Goal: Task Accomplishment & Management: Use online tool/utility

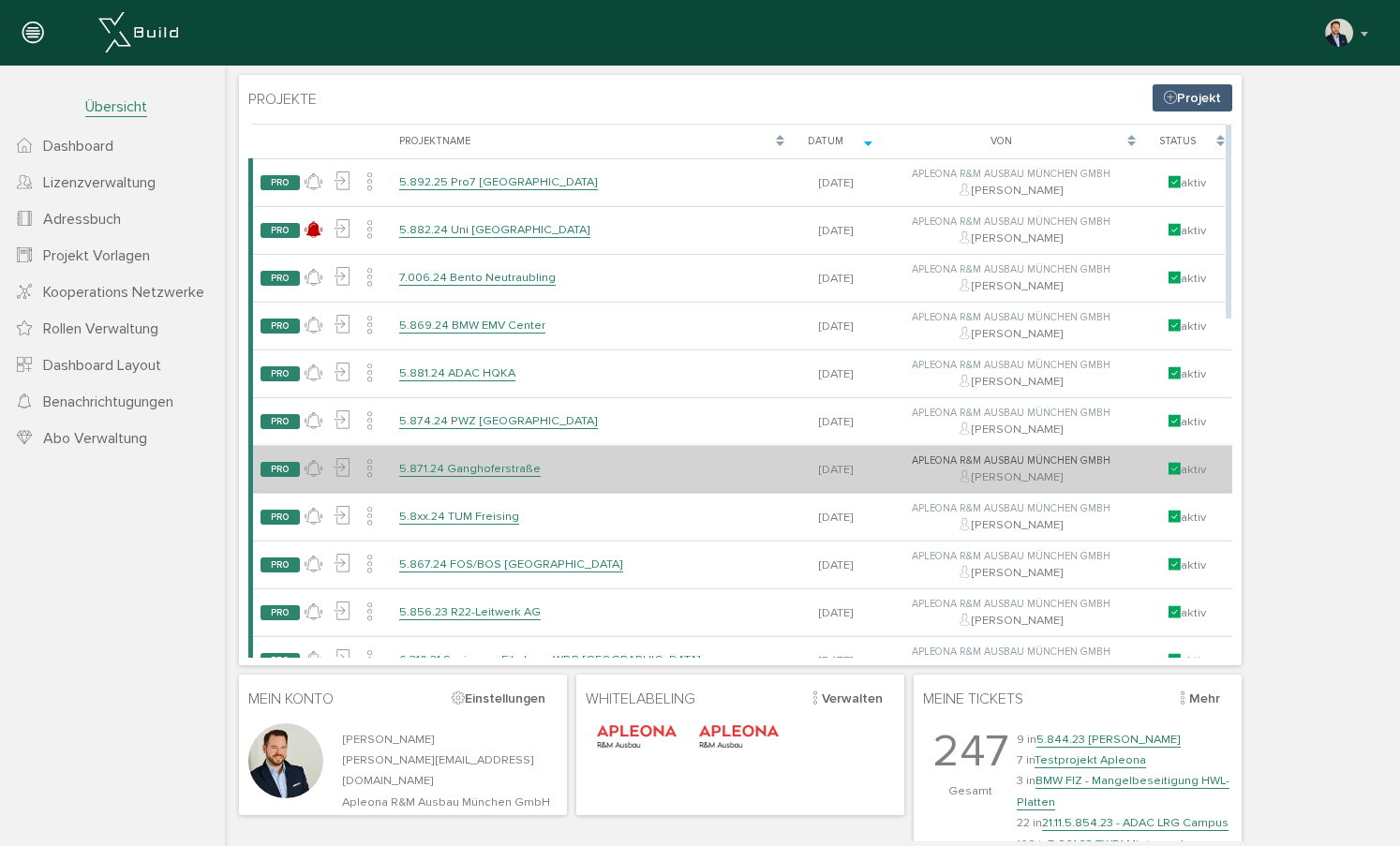
click at [484, 465] on link "5.871.24 Ganghoferstraße" at bounding box center [470, 469] width 142 height 16
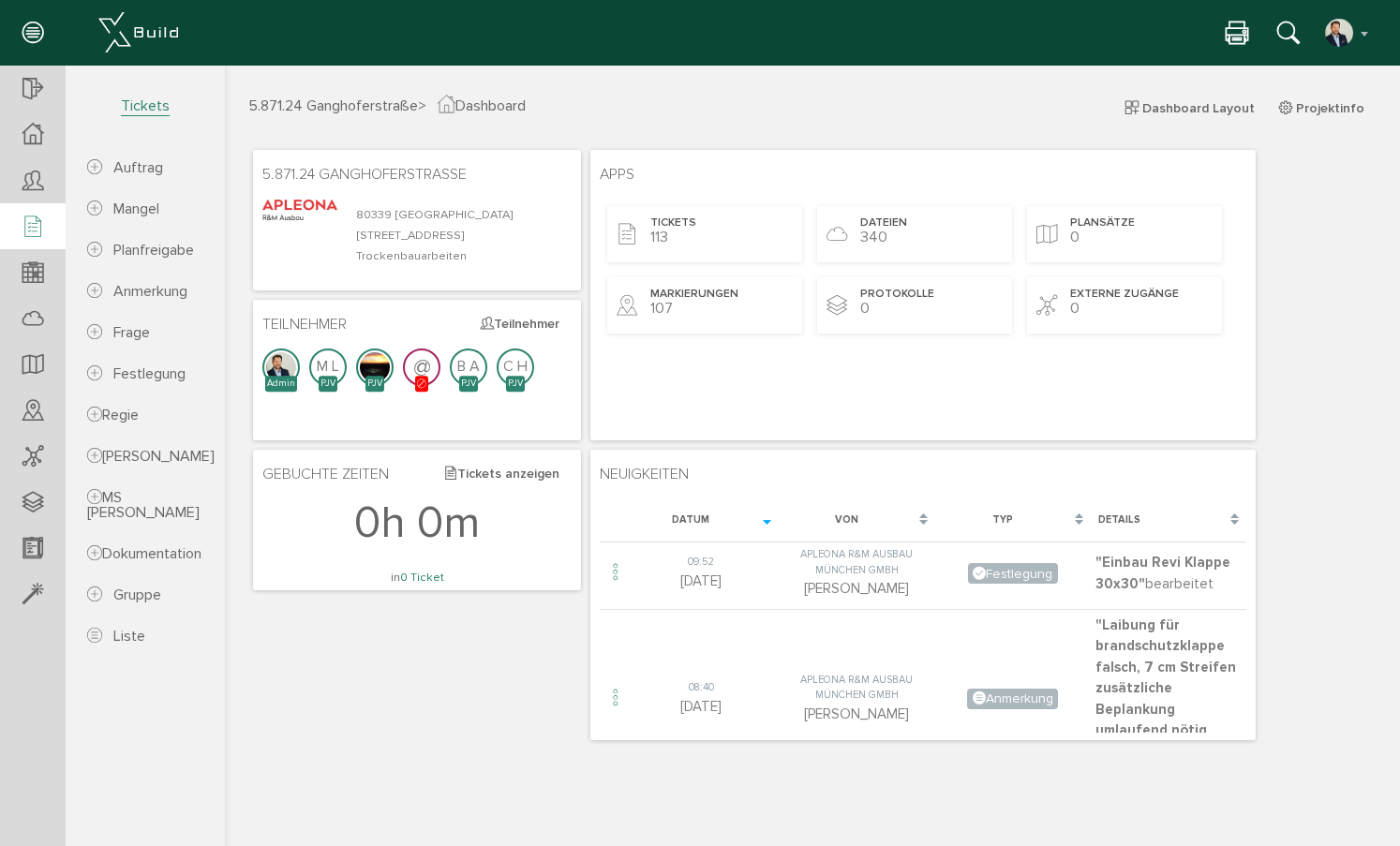
click at [38, 230] on icon at bounding box center [32, 227] width 20 height 26
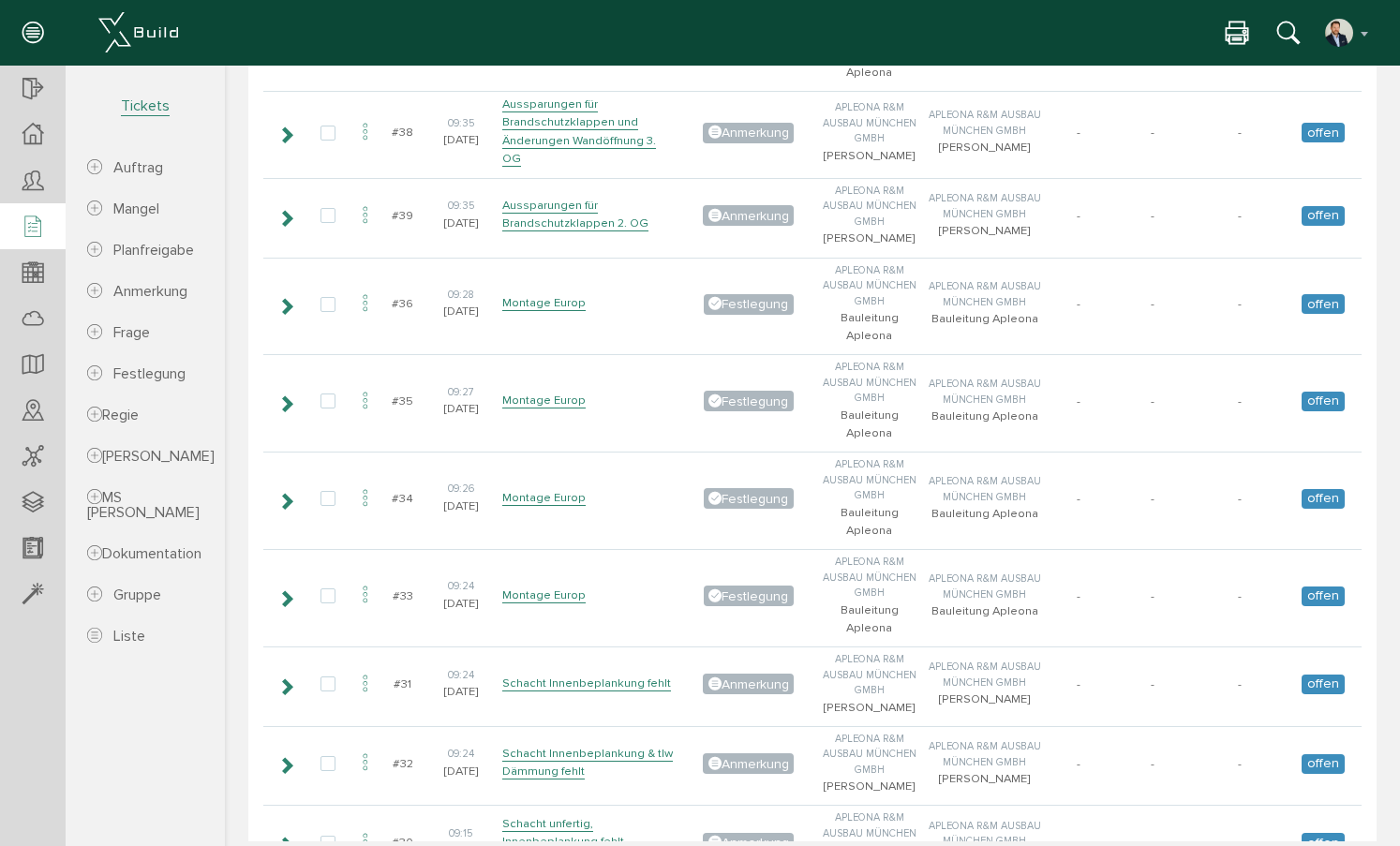
scroll to position [6559, 0]
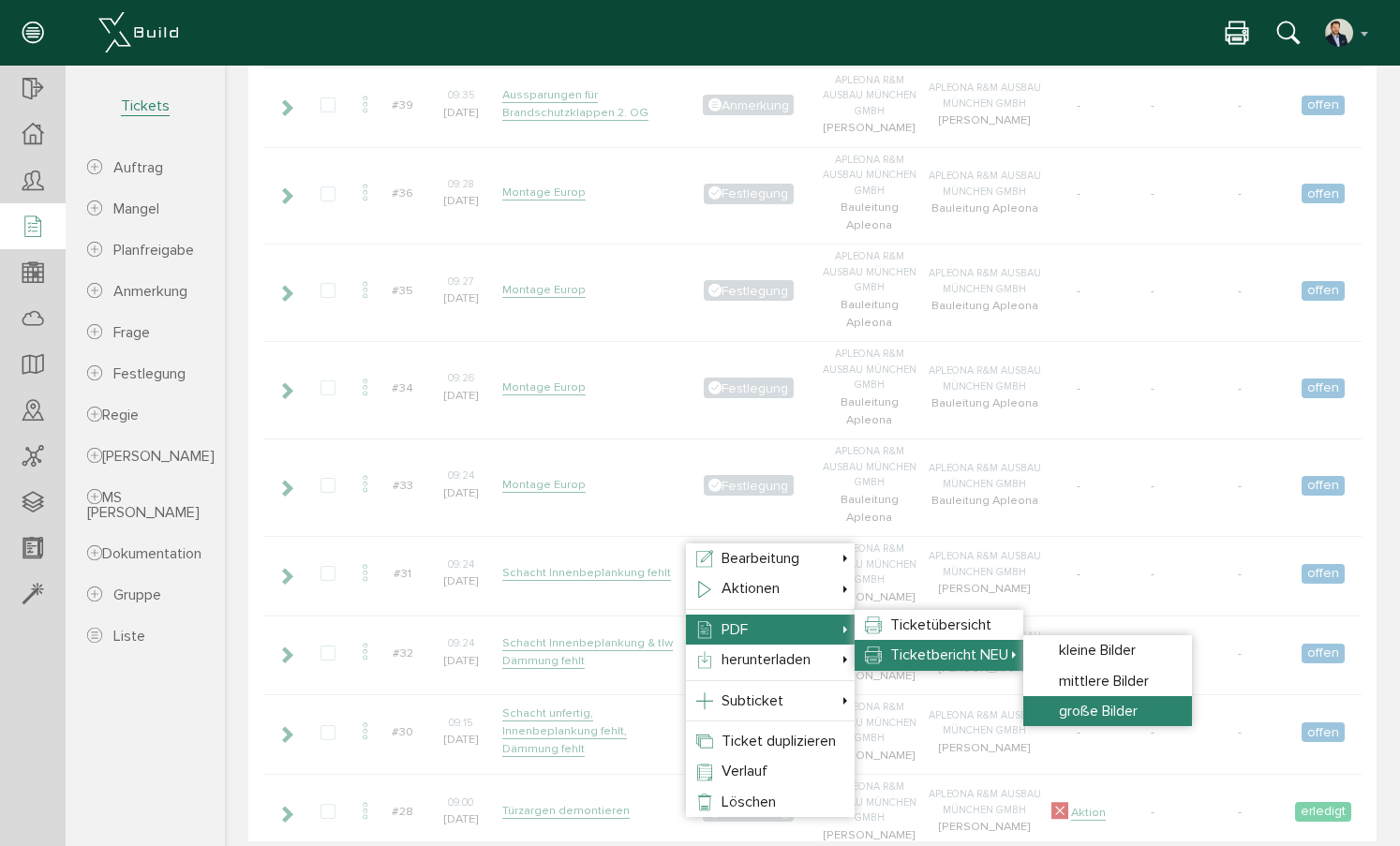
click at [1109, 706] on span "große Bilder" at bounding box center [1097, 710] width 79 height 18
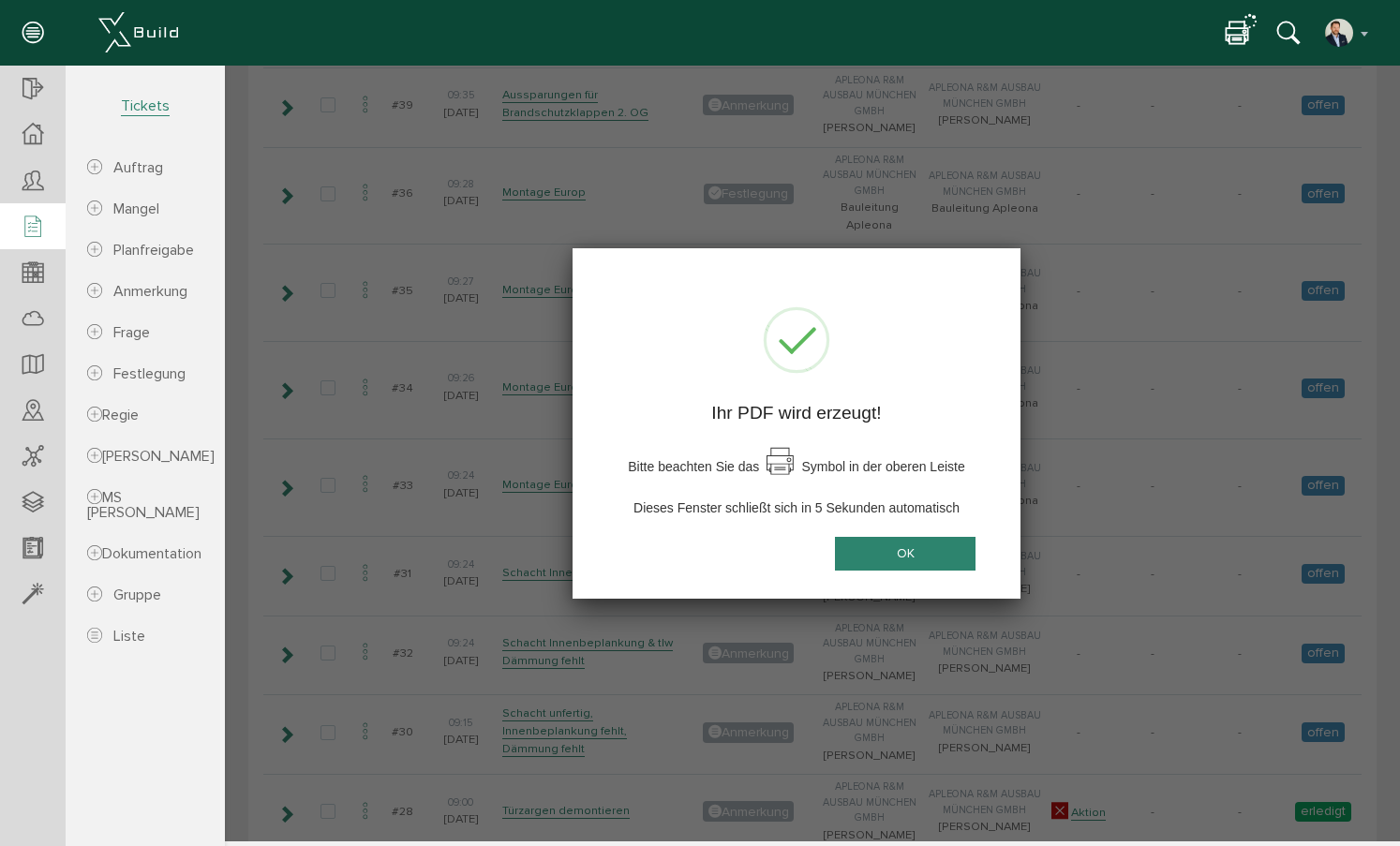
click at [895, 541] on button "OK" at bounding box center [905, 554] width 141 height 35
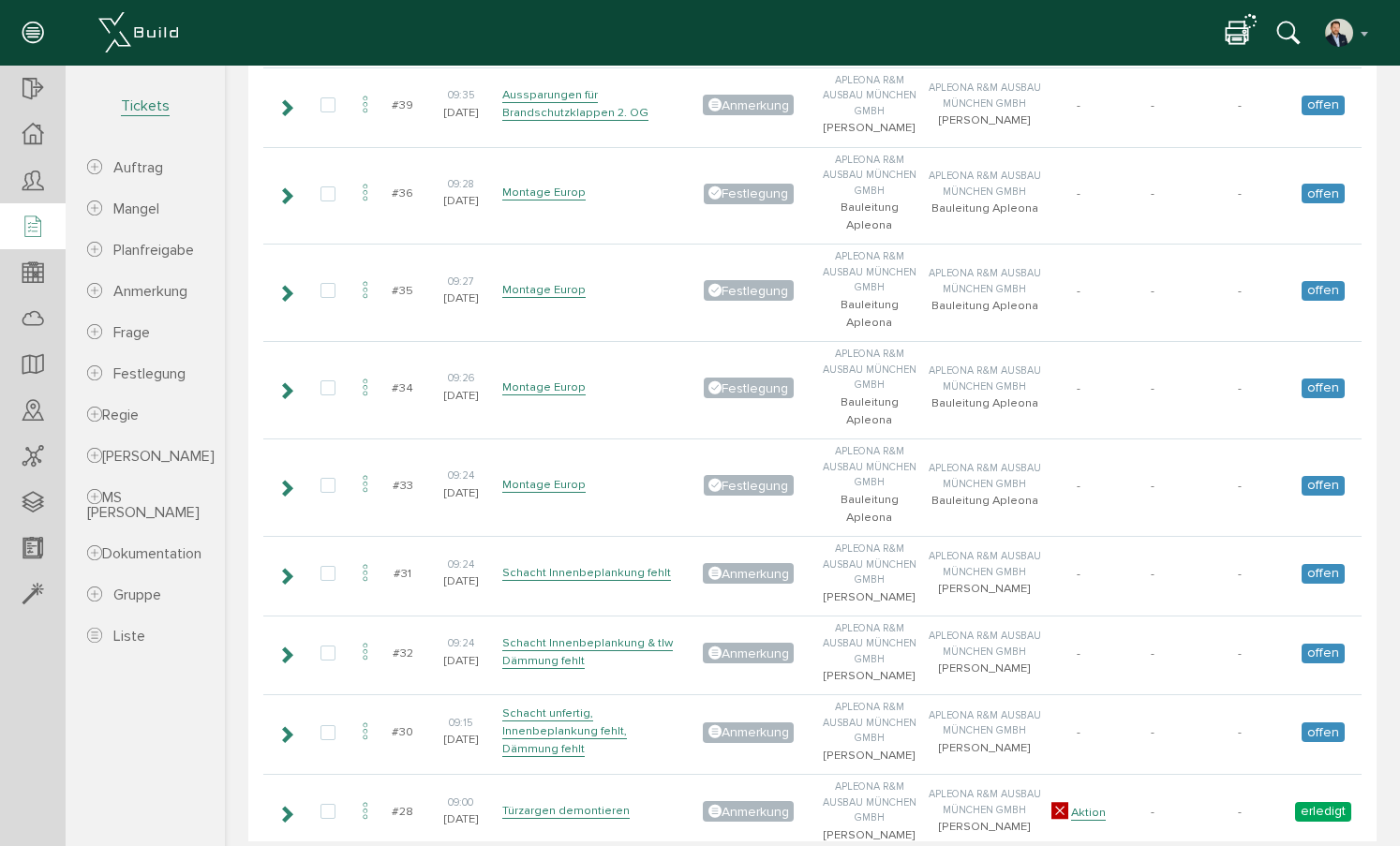
click at [1231, 37] on icon at bounding box center [1236, 34] width 22 height 27
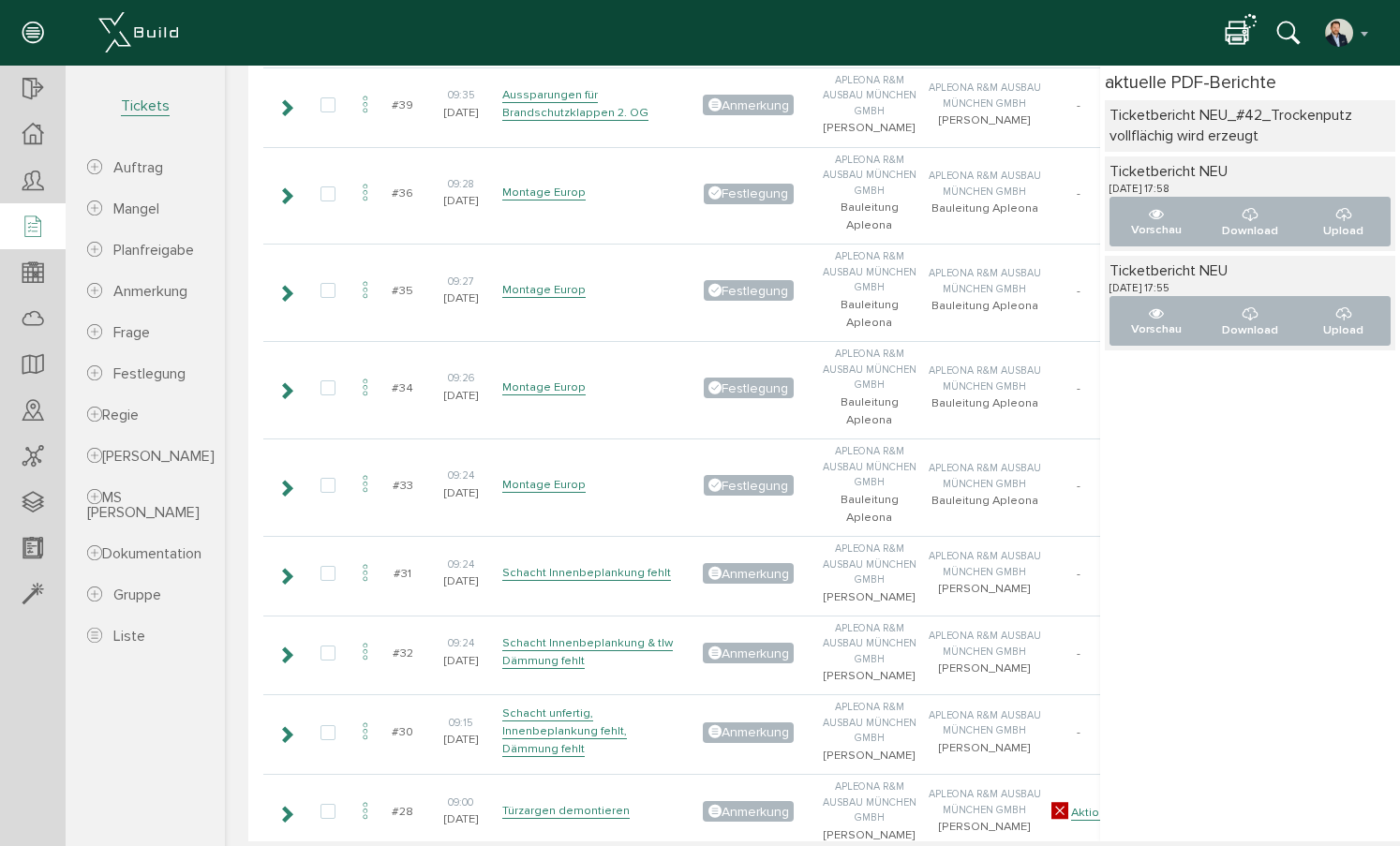
click at [1209, 131] on div "Ticketbericht NEU_#42_Trockenputz vollflächig wird erzeugt" at bounding box center [1251, 125] width 281 height 42
click at [1234, 28] on icon at bounding box center [1236, 34] width 22 height 27
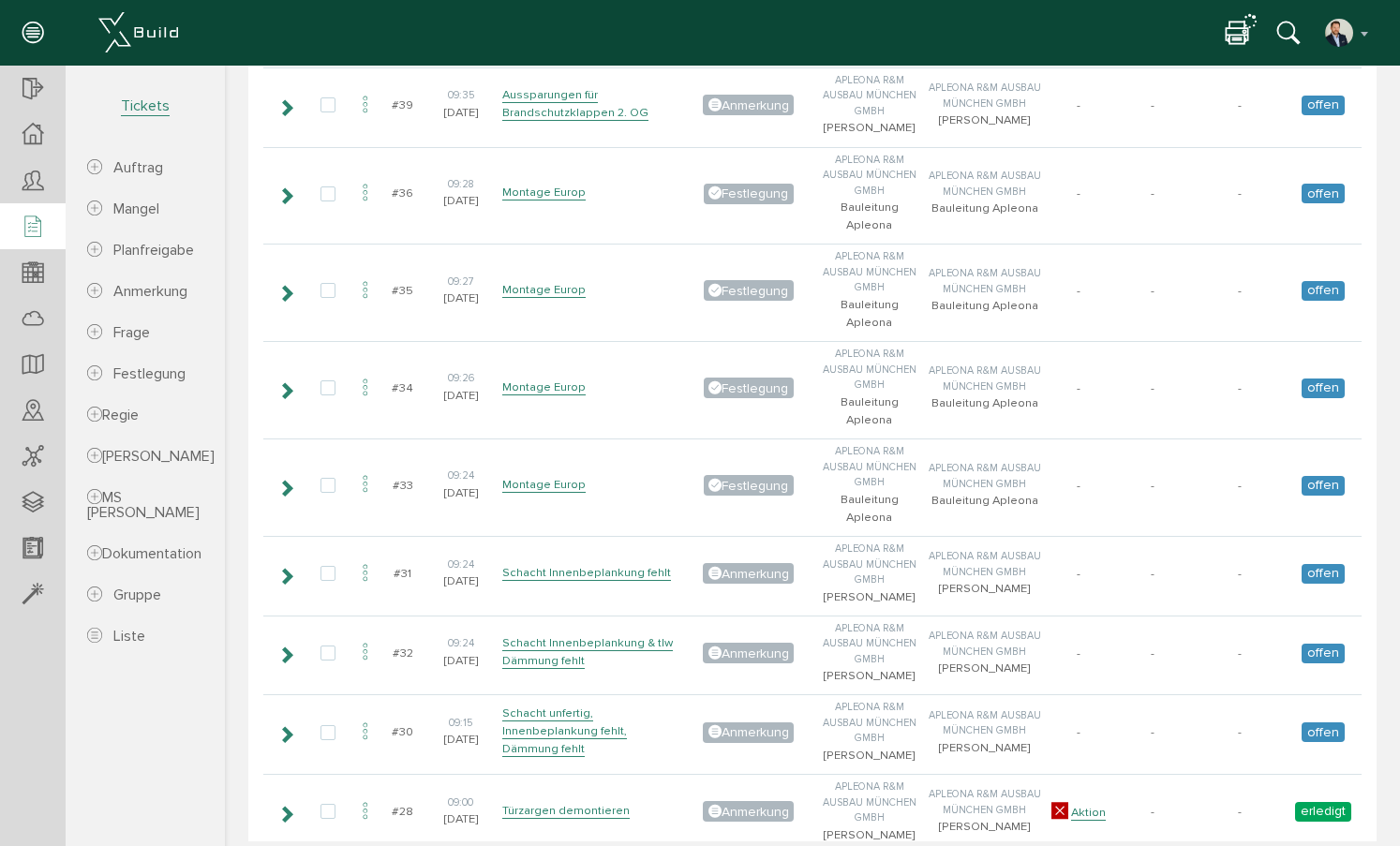
click at [1234, 28] on icon at bounding box center [1236, 34] width 22 height 27
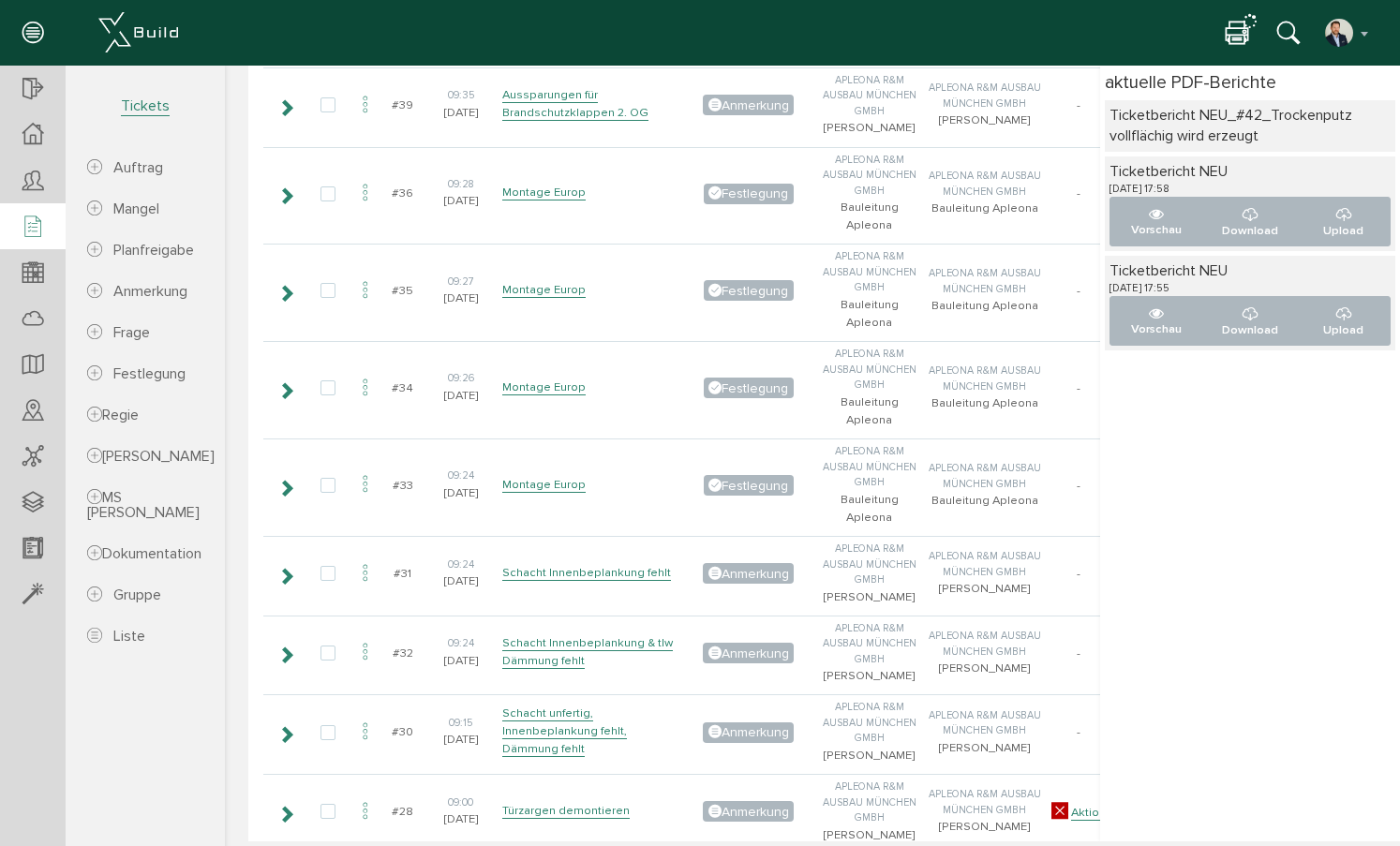
click at [1259, 122] on div "Ticketbericht NEU_#42_Trockenputz vollflächig wird erzeugt" at bounding box center [1251, 125] width 281 height 42
click at [1147, 123] on div "Ticketbericht NEU_#42_Trockenputz vollflächig wird erzeugt" at bounding box center [1251, 125] width 281 height 42
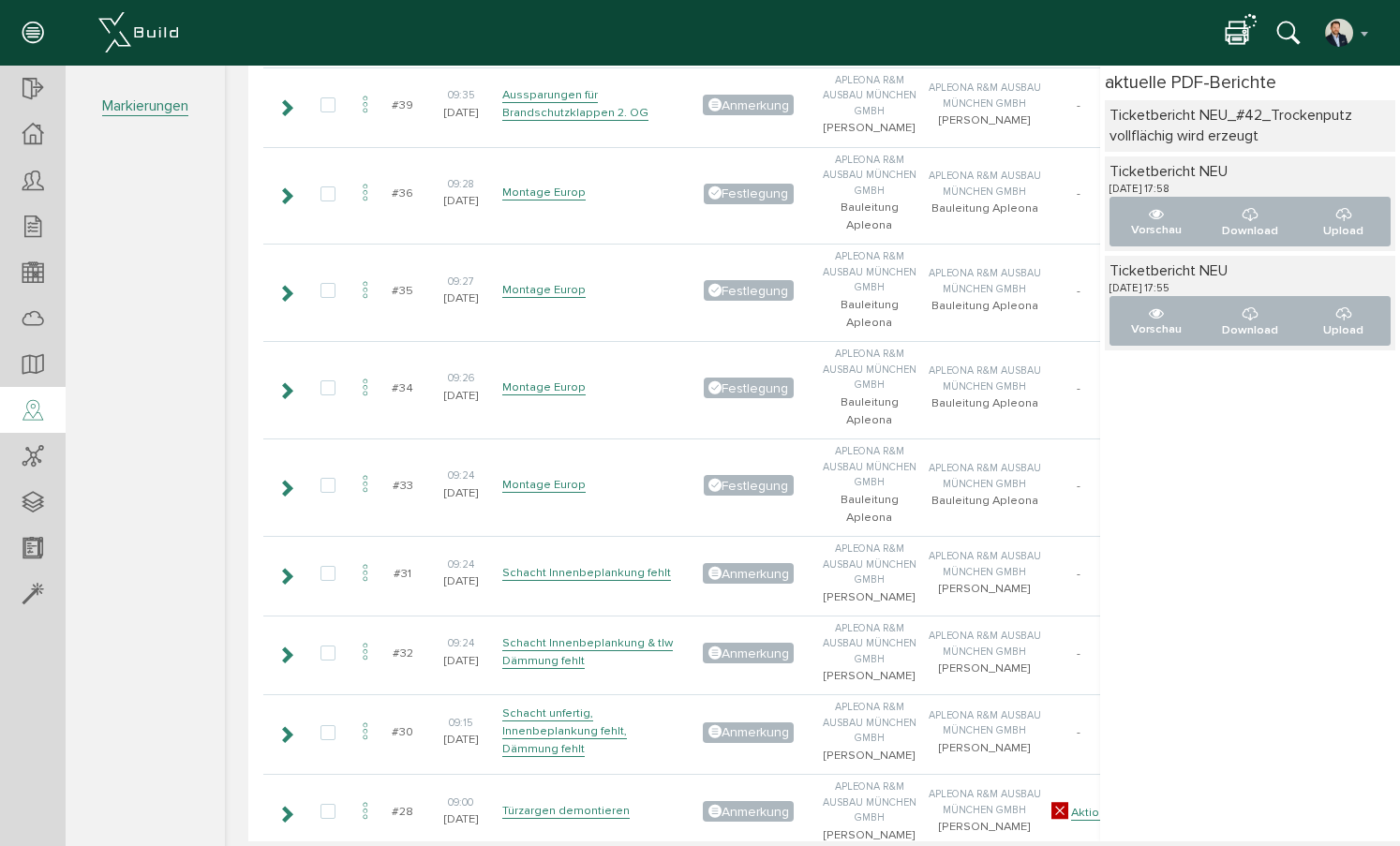
click at [40, 417] on icon at bounding box center [32, 410] width 20 height 26
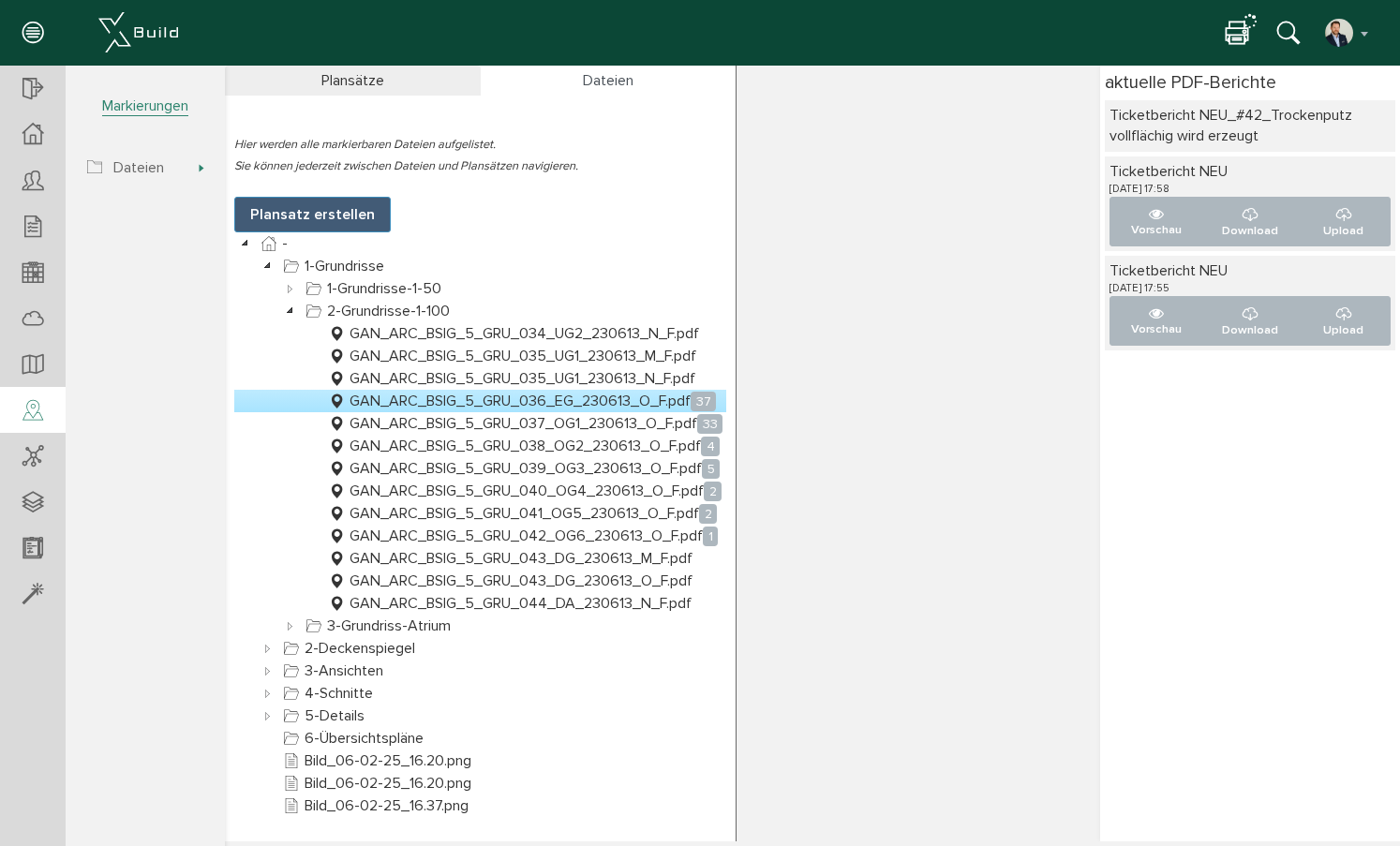
click at [562, 398] on link "GAN_ARC_BSIG_5_GRU_036_EG_230613_O_F.pdf 37" at bounding box center [522, 401] width 396 height 22
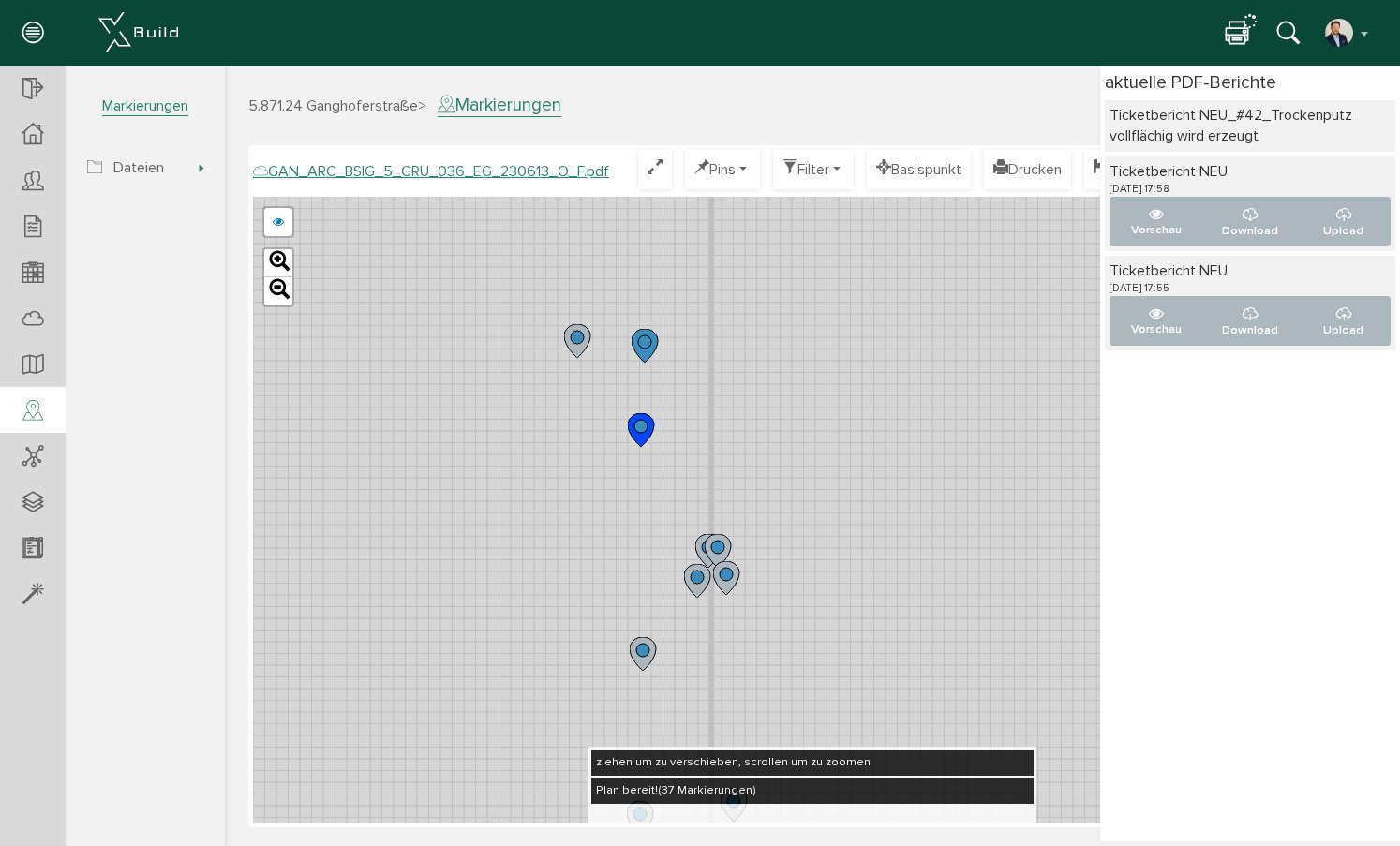
click at [637, 343] on icon at bounding box center [644, 345] width 26 height 34
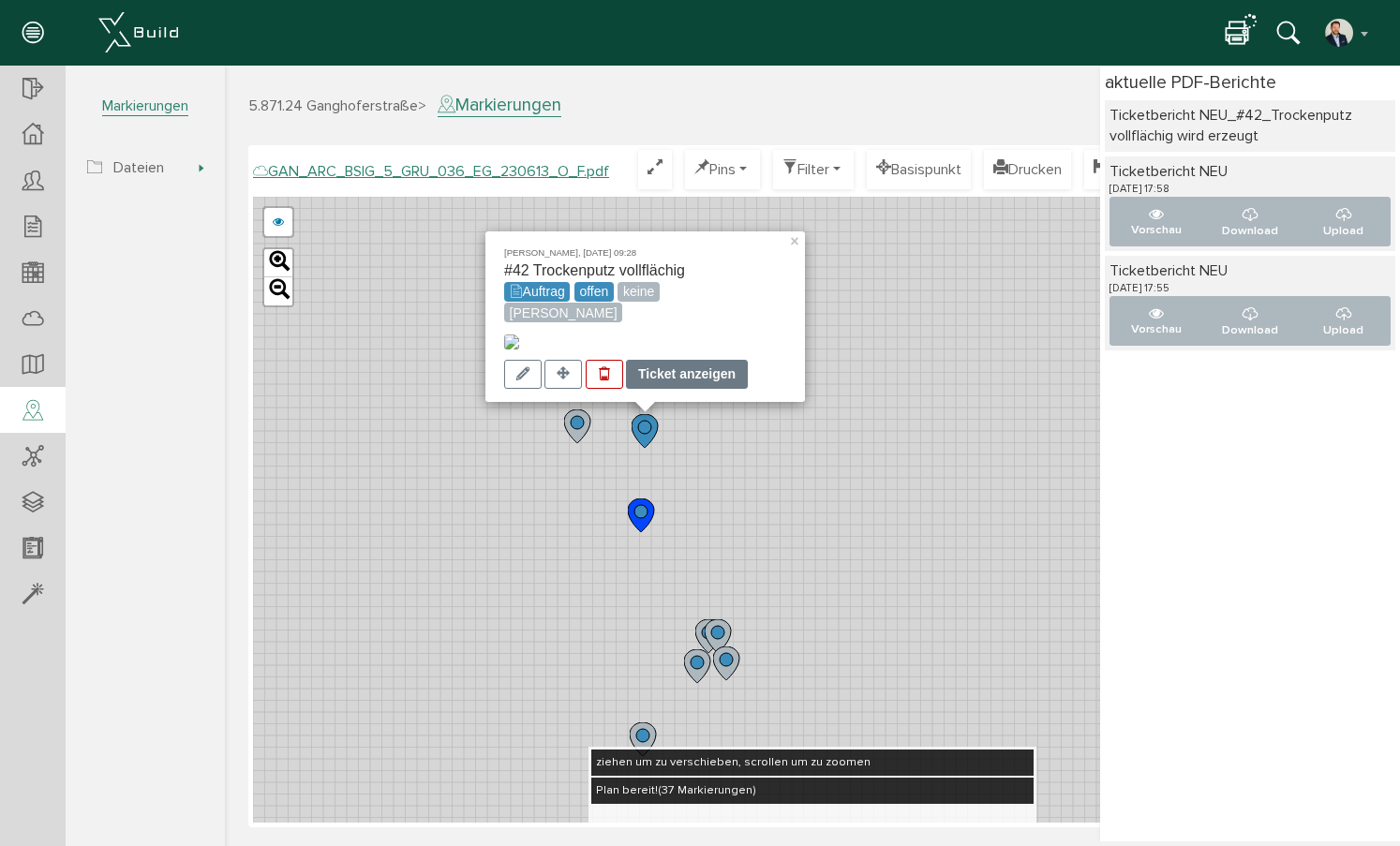
click at [691, 374] on div "Ticket anzeigen" at bounding box center [687, 374] width 122 height 29
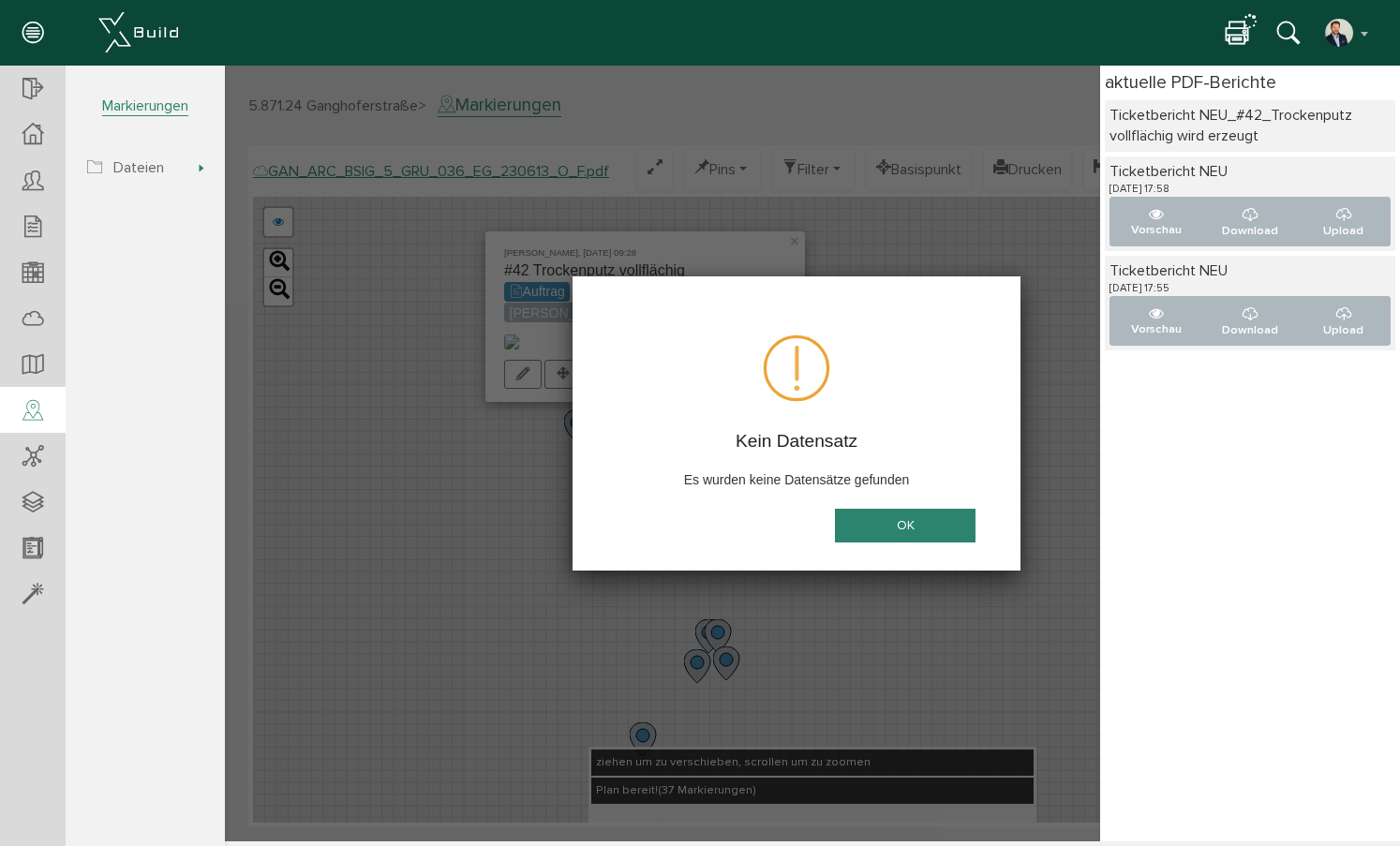
click at [927, 521] on button "OK" at bounding box center [905, 526] width 141 height 35
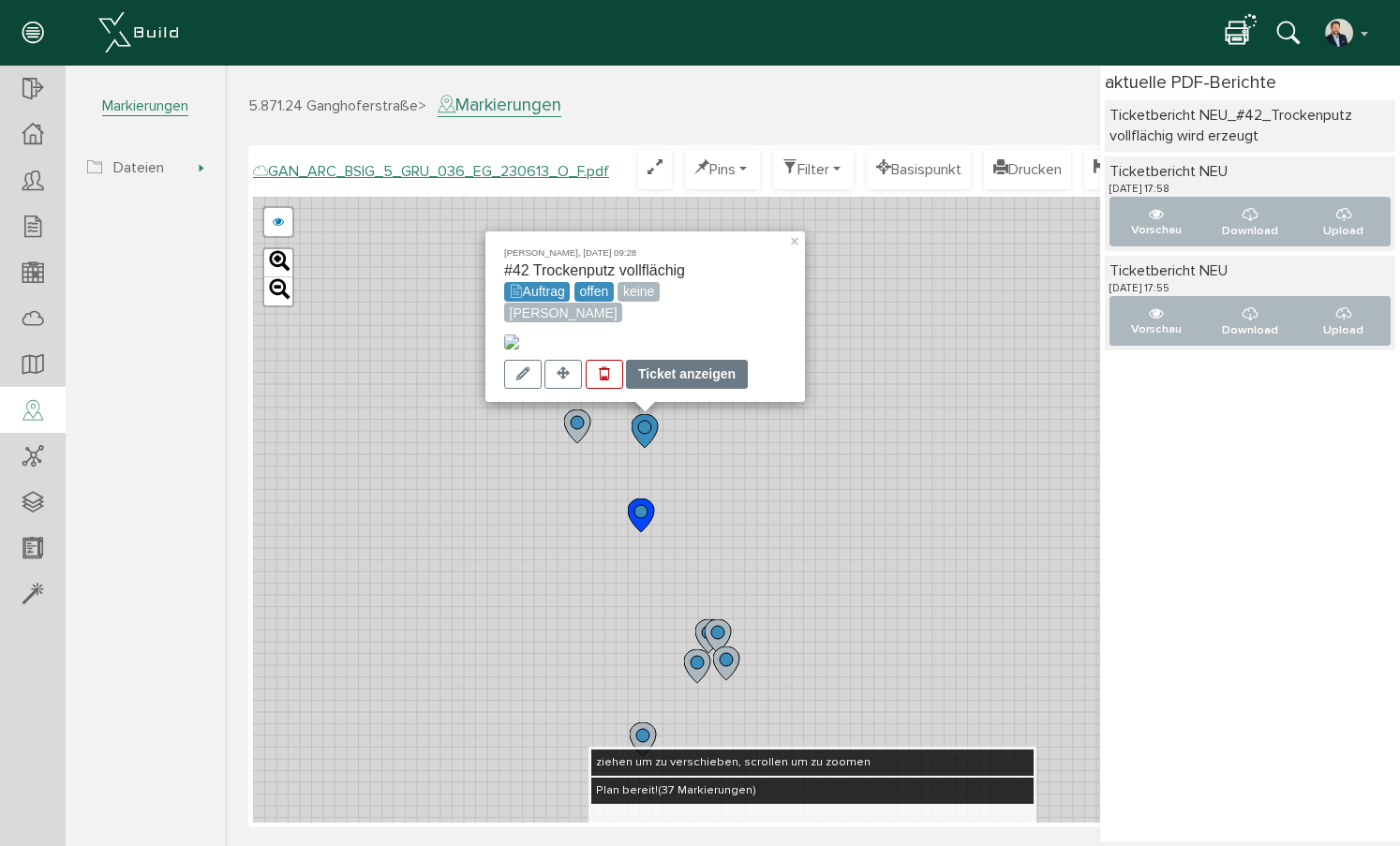
click at [675, 367] on div "Ticket anzeigen" at bounding box center [687, 374] width 122 height 29
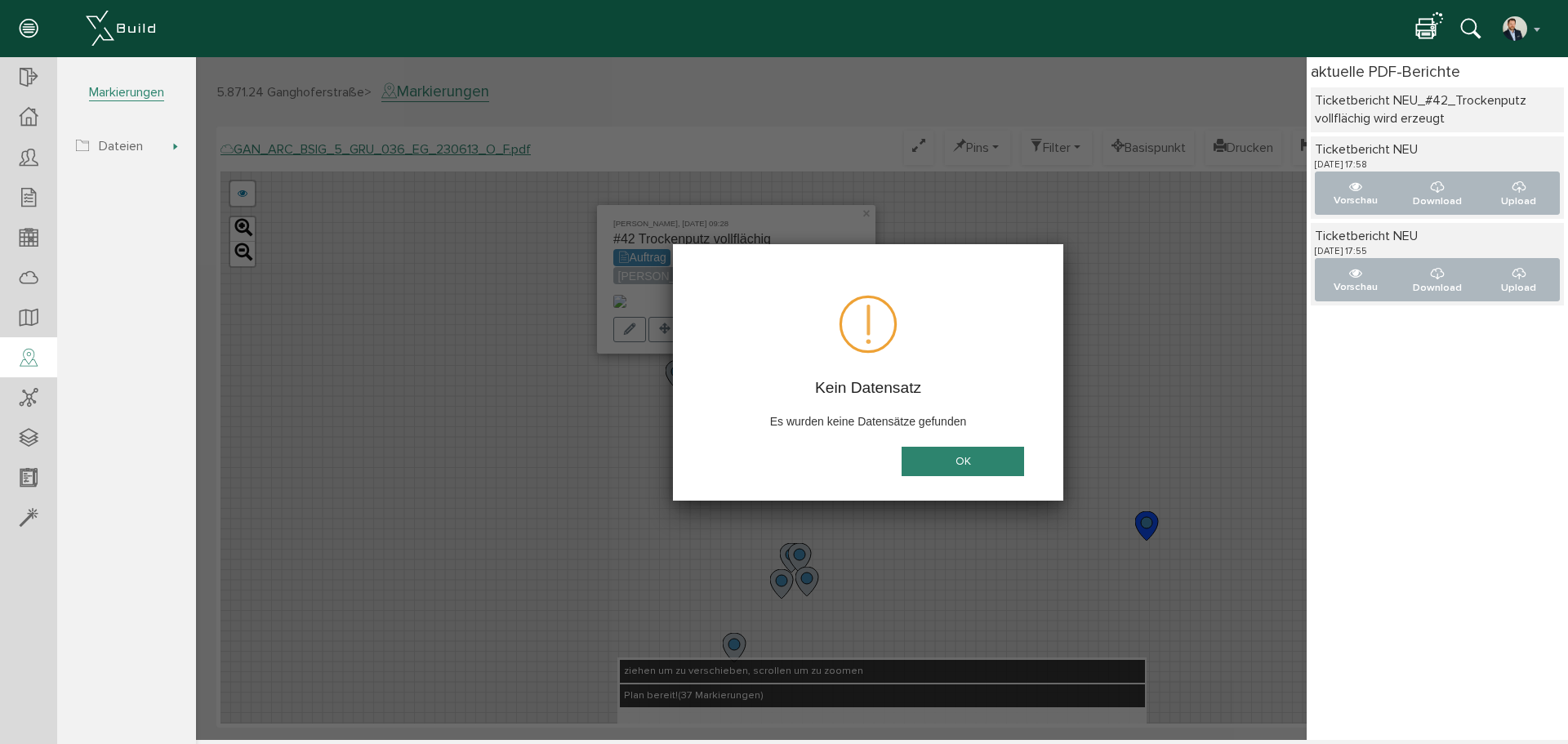
click at [964, 457] on button "OK" at bounding box center [962, 462] width 123 height 30
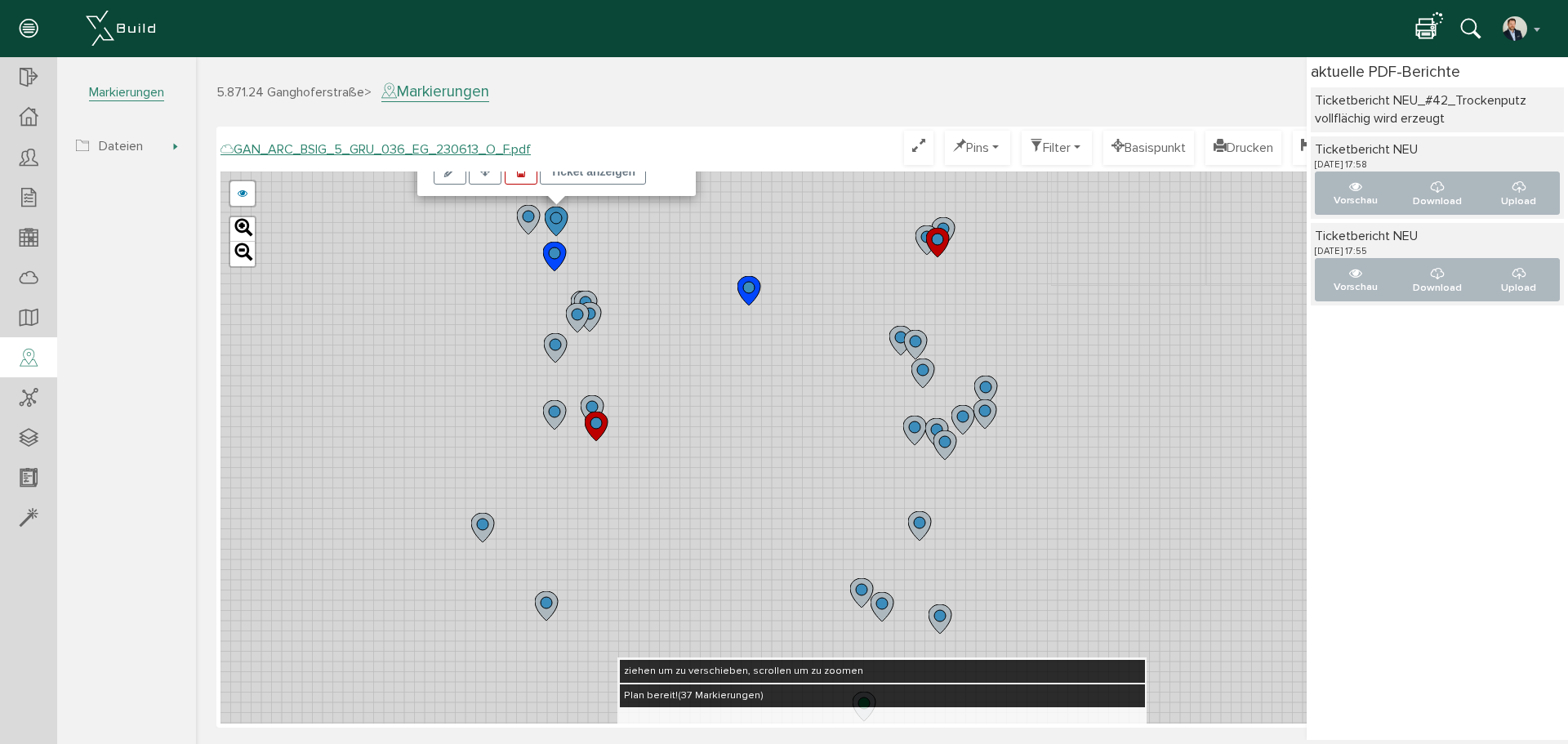
drag, startPoint x: 797, startPoint y: 522, endPoint x: 817, endPoint y: 314, distance: 209.0
click at [817, 314] on div "Stefan Heinen, 11.09.25 09:28 #42 Trockenputz vollflächig Auftrag offen keine S…" at bounding box center [882, 447] width 1324 height 552
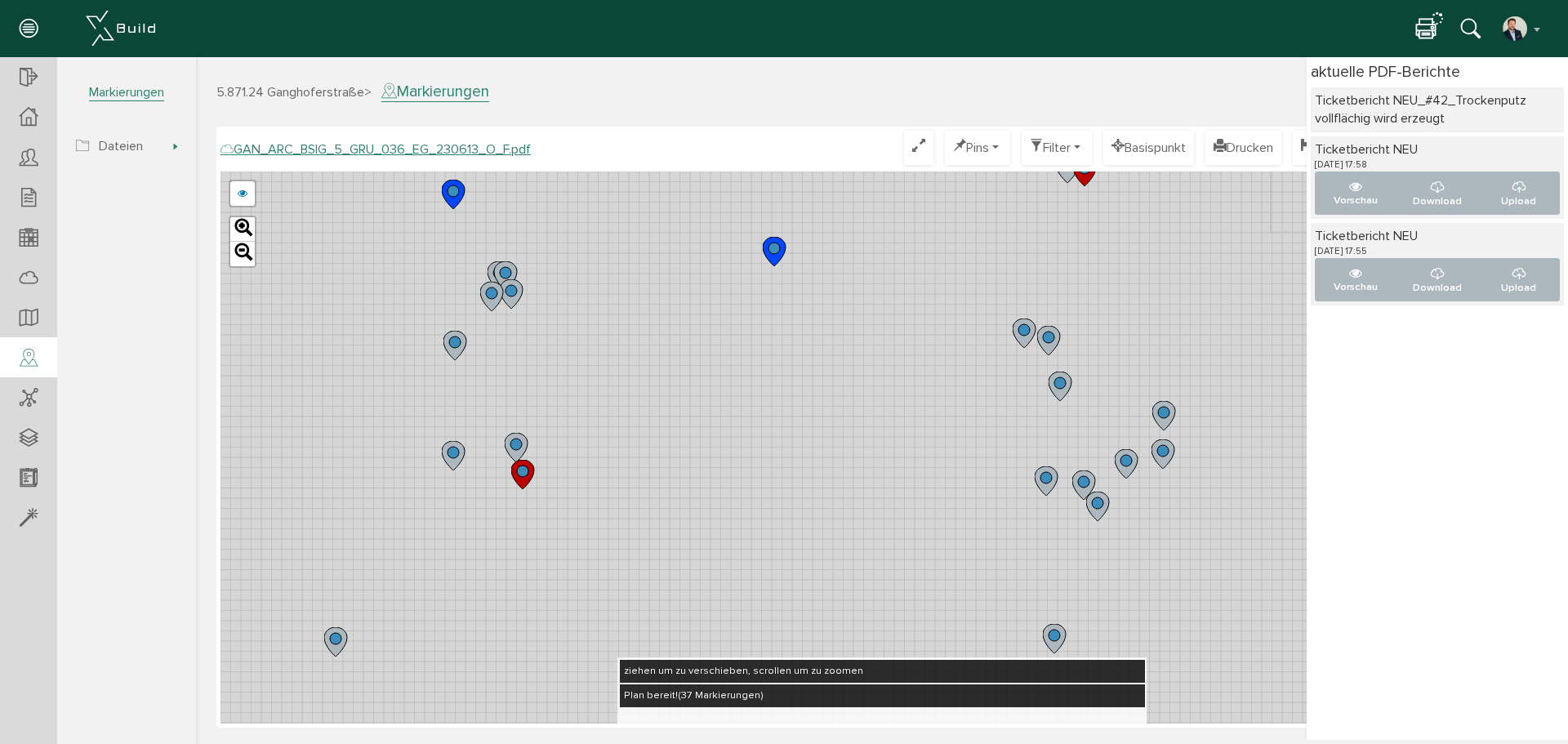
drag, startPoint x: 699, startPoint y: 388, endPoint x: 744, endPoint y: 451, distance: 77.4
click at [744, 451] on div "Stefan Heinen, 11.09.25 09:28 #42 Trockenputz vollflächig Auftrag offen keine S…" at bounding box center [882, 447] width 1324 height 552
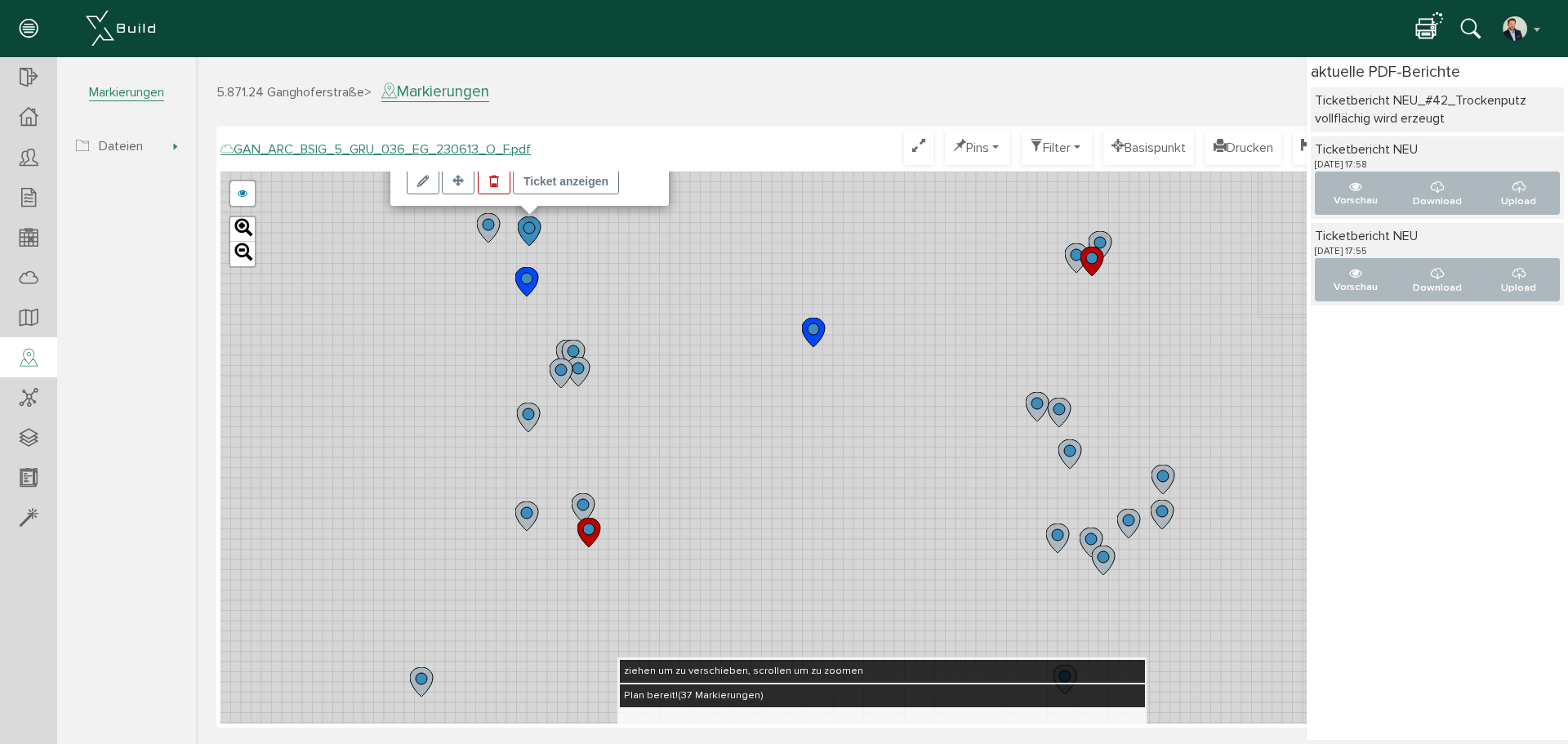
drag, startPoint x: 714, startPoint y: 401, endPoint x: 739, endPoint y: 481, distance: 83.8
click at [739, 481] on div "Stefan Heinen, 11.09.25 09:28 #42 Trockenputz vollflächig Auftrag offen keine S…" at bounding box center [882, 447] width 1324 height 552
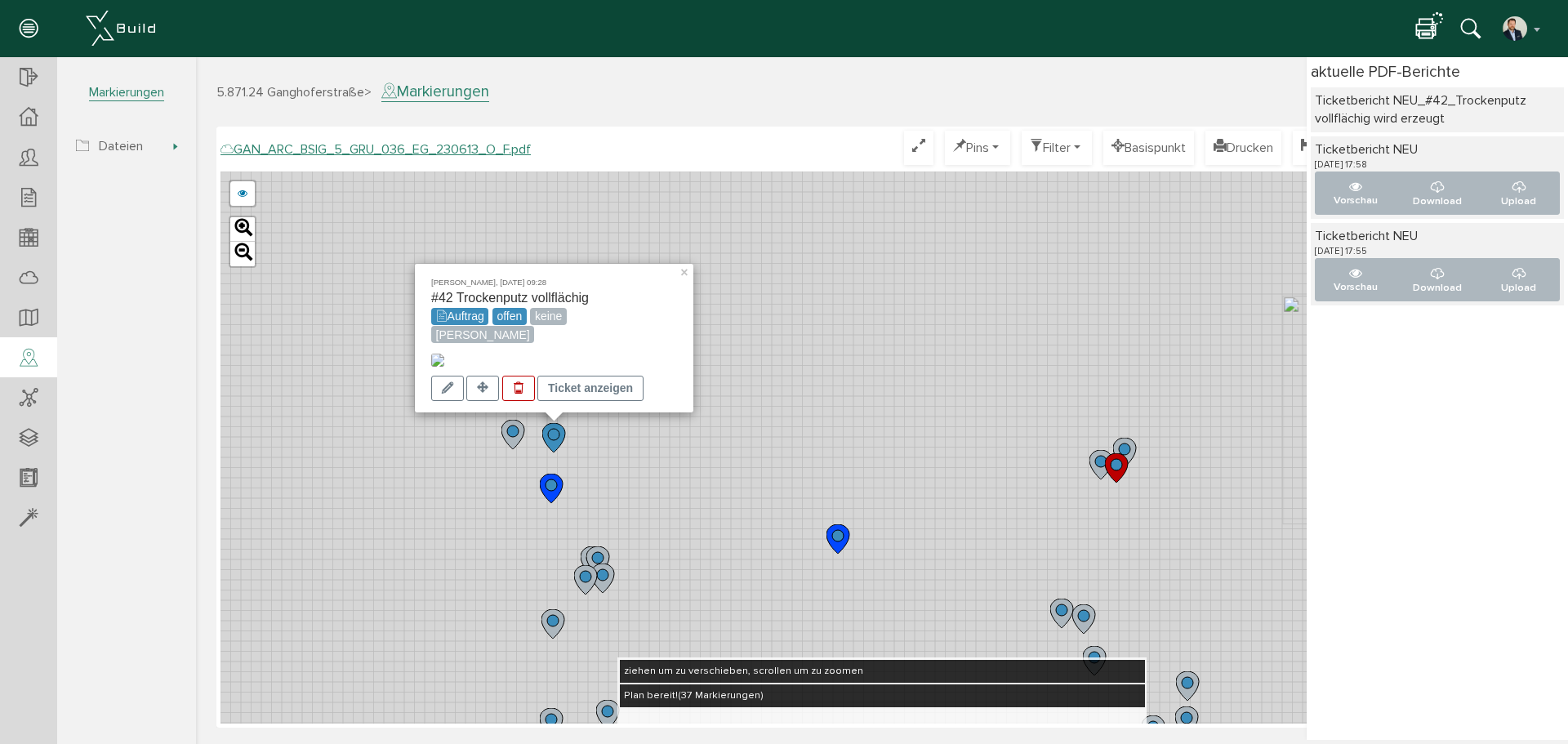
drag, startPoint x: 710, startPoint y: 397, endPoint x: 718, endPoint y: 524, distance: 127.3
click at [718, 524] on div "Stefan Heinen, 11.09.25 09:28 #42 Trockenputz vollflächig Auftrag offen keine S…" at bounding box center [882, 447] width 1324 height 552
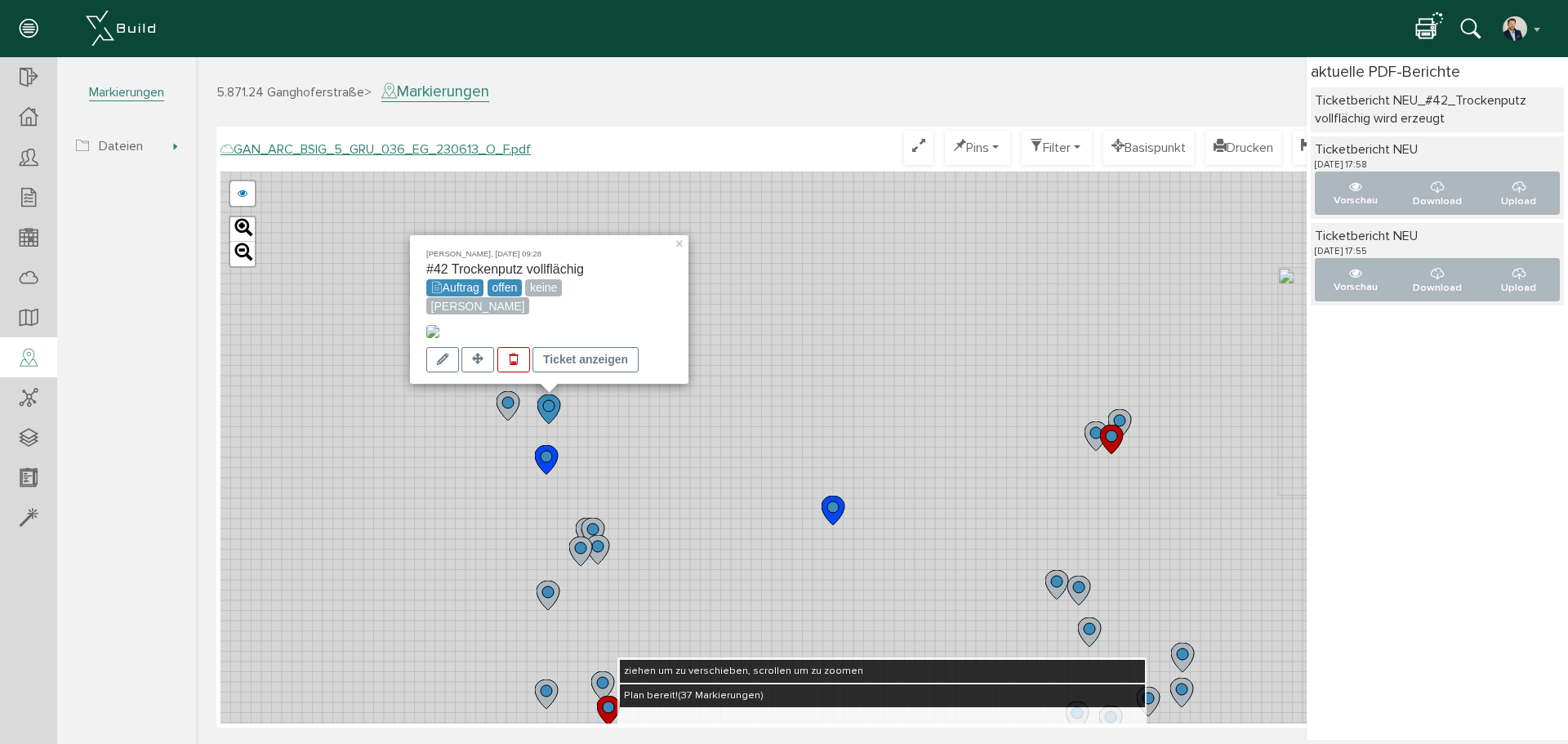
drag, startPoint x: 722, startPoint y: 510, endPoint x: 717, endPoint y: 476, distance: 34.4
click at [717, 476] on div "Stefan Heinen, 11.09.25 09:28 #42 Trockenputz vollflächig Auftrag offen keine S…" at bounding box center [882, 447] width 1324 height 552
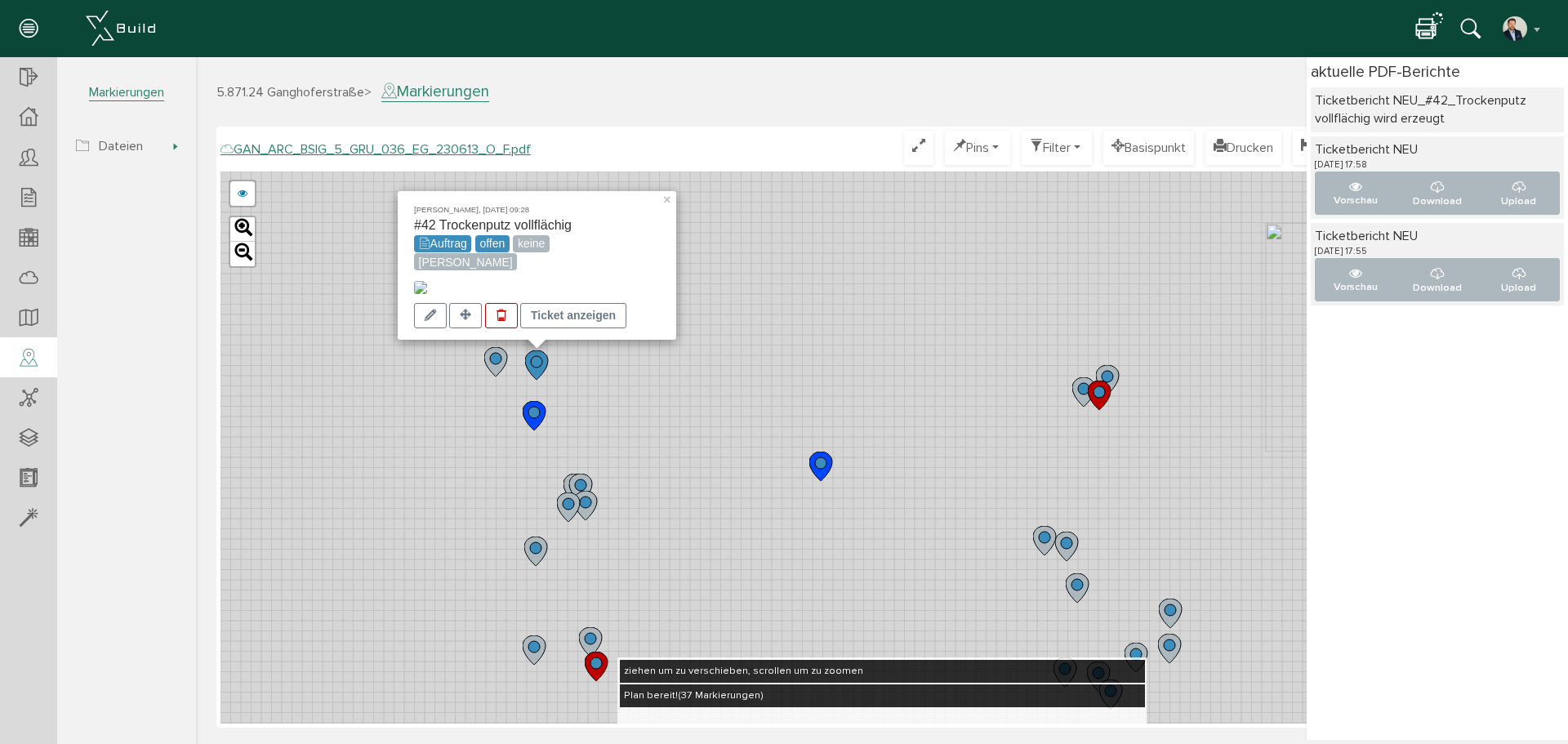
drag, startPoint x: 725, startPoint y: 523, endPoint x: 710, endPoint y: 471, distance: 54.1
click at [710, 471] on div "Stefan Heinen, 11.09.25 09:28 #42 Trockenputz vollflächig Auftrag offen keine S…" at bounding box center [882, 447] width 1324 height 552
click at [1049, 435] on div "Stefan Heinen, 11.09.25 09:28 #42 Trockenputz vollflächig Auftrag offen keine S…" at bounding box center [882, 447] width 1324 height 552
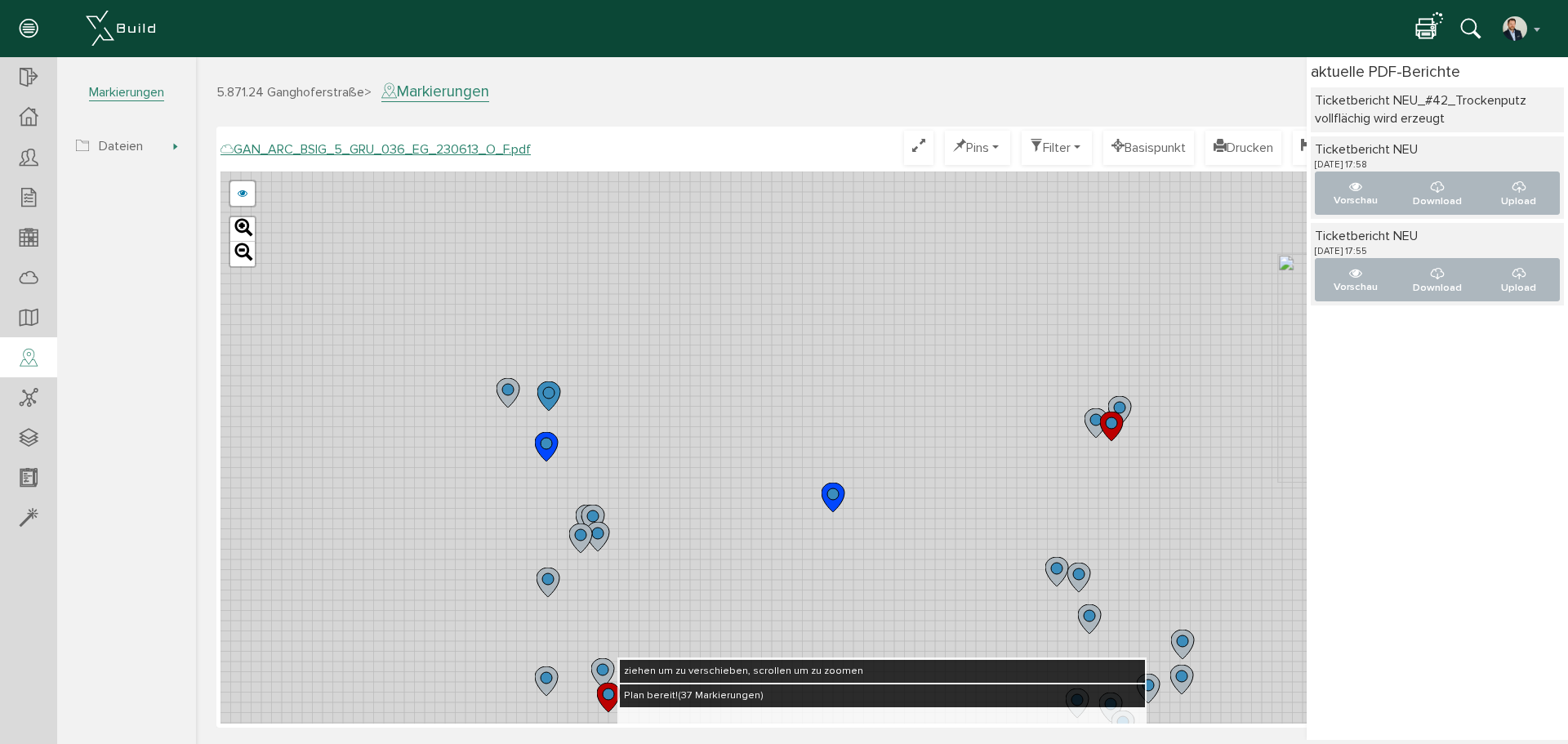
drag, startPoint x: 805, startPoint y: 260, endPoint x: 825, endPoint y: 308, distance: 52.0
click at [825, 308] on div "GAN_ARC_BSIG_5_GRU_036_EG_230613_N_F.pdf GAN_ARC_BSIG_5_GRU_036_EG_230613_M_F.p…" at bounding box center [882, 447] width 1324 height 552
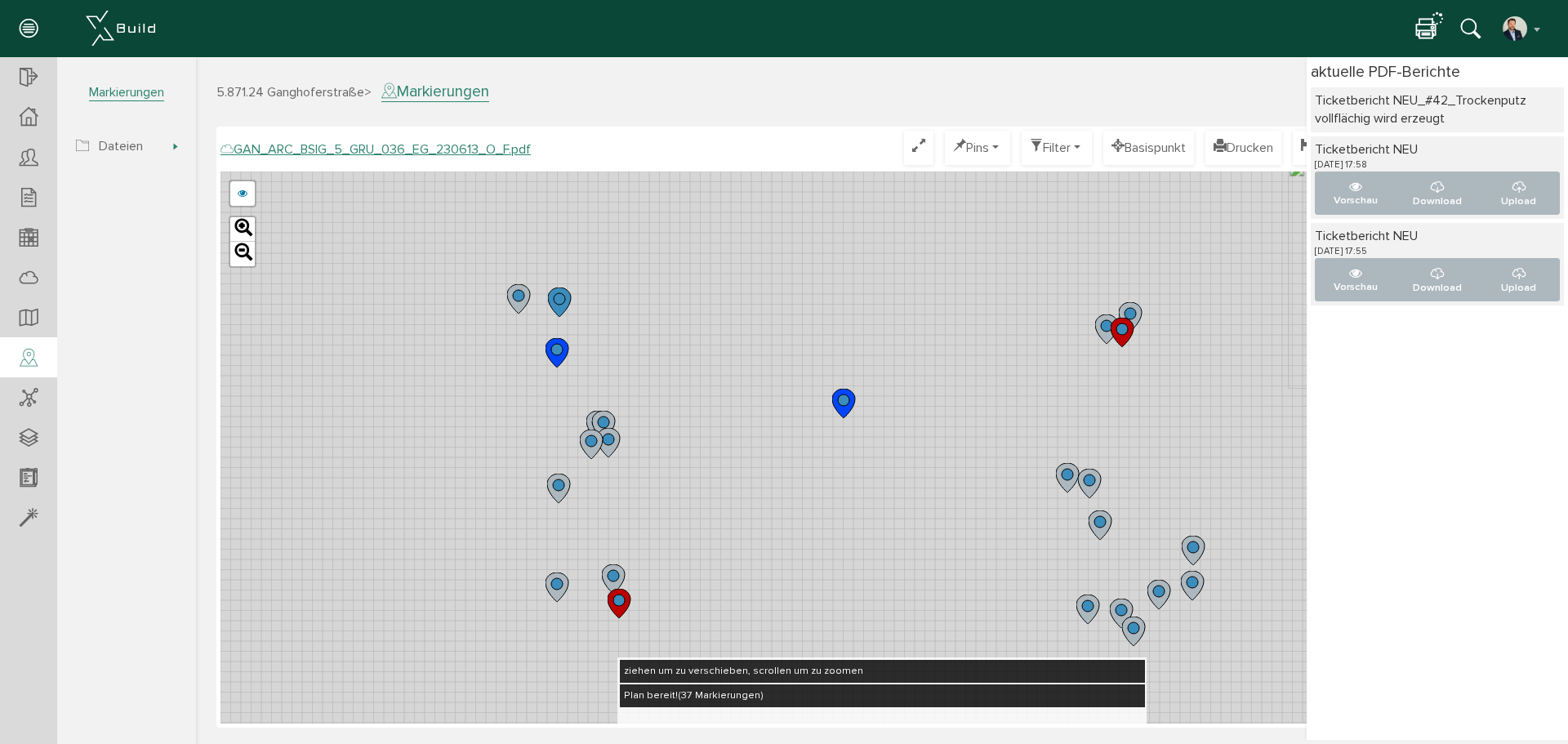
drag, startPoint x: 903, startPoint y: 408, endPoint x: 907, endPoint y: 292, distance: 116.1
click at [907, 293] on div "GAN_ARC_BSIG_5_GRU_036_EG_230613_N_F.pdf GAN_ARC_BSIG_5_GRU_036_EG_230613_M_F.p…" at bounding box center [882, 447] width 1324 height 552
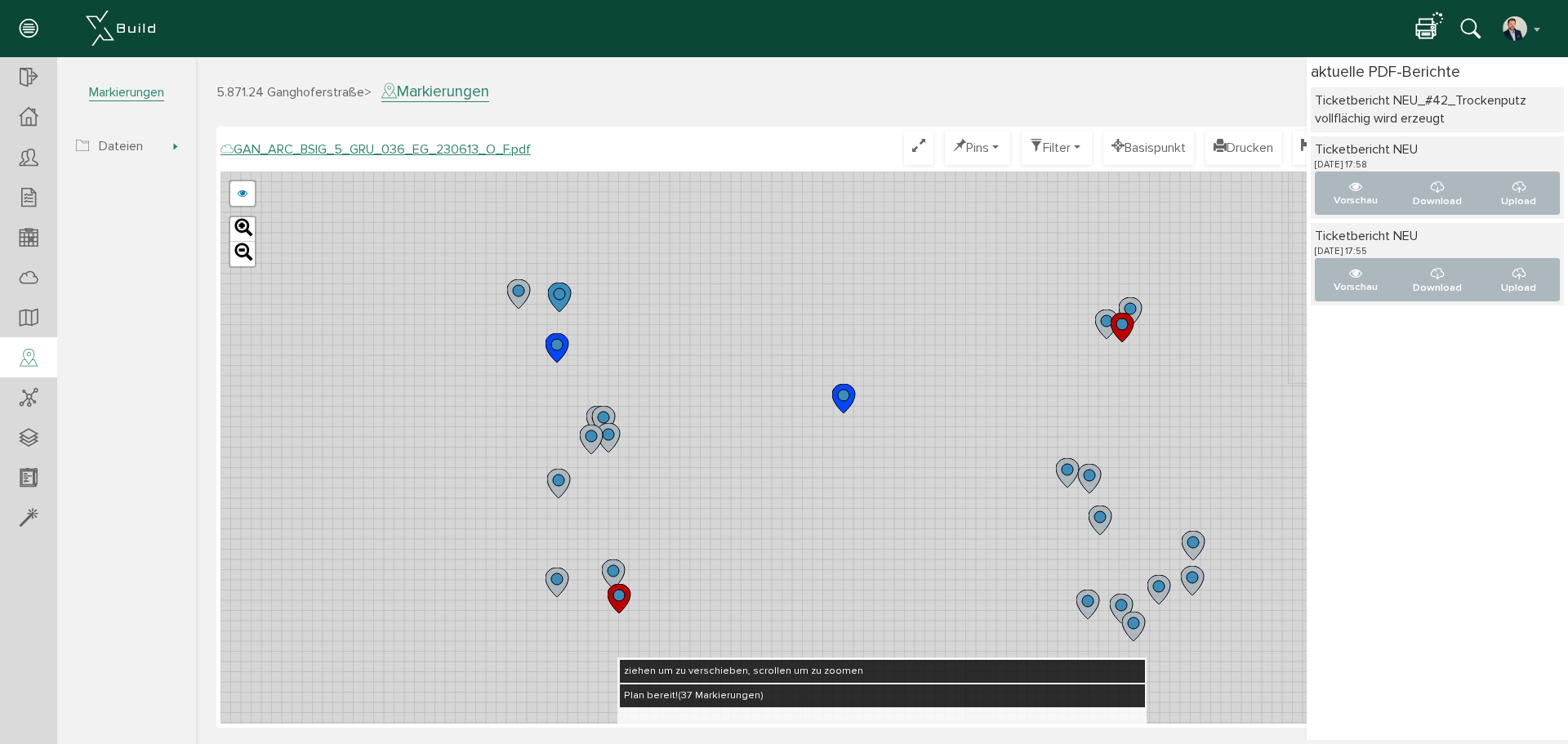
click at [1220, 19] on icon at bounding box center [1426, 30] width 19 height 24
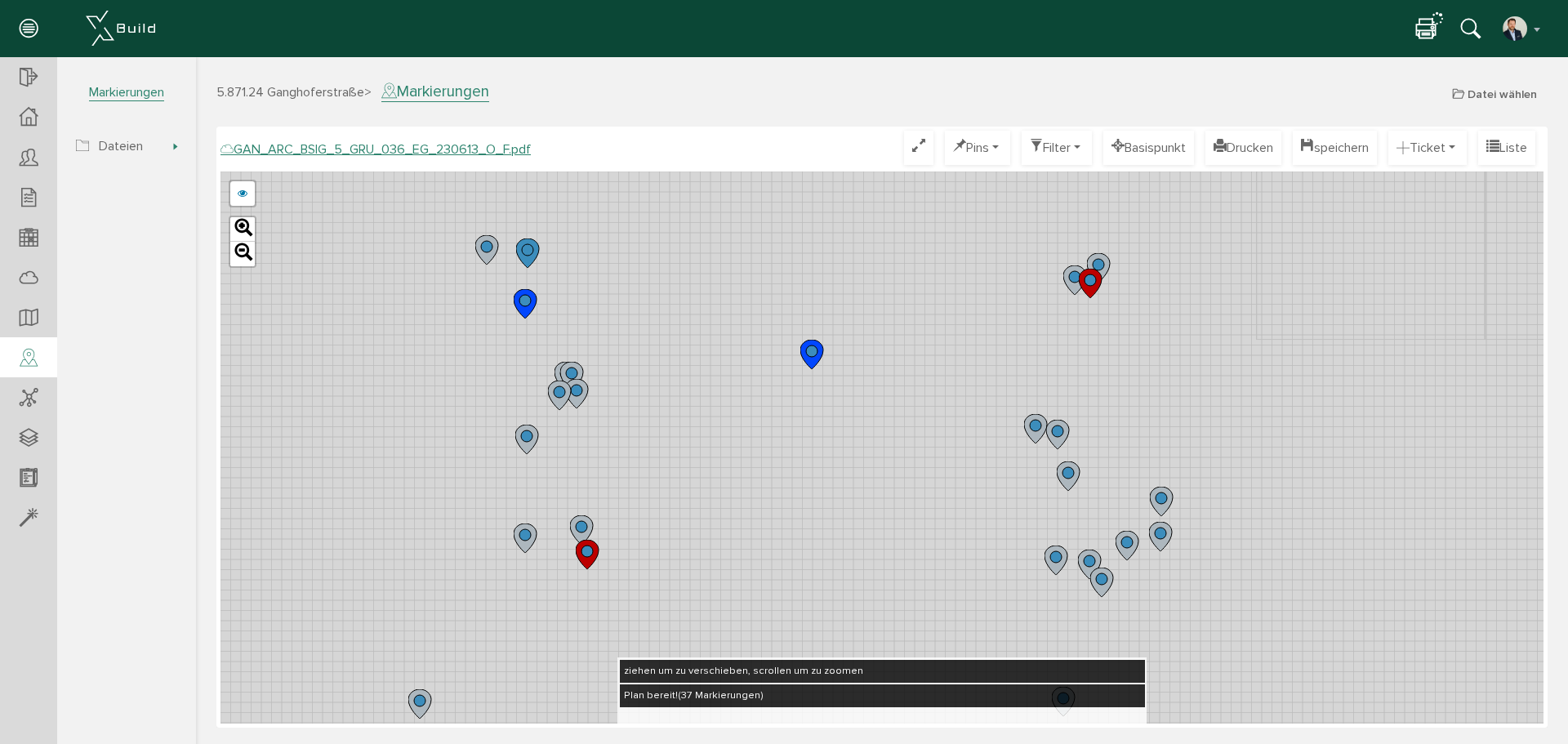
drag, startPoint x: 984, startPoint y: 420, endPoint x: 895, endPoint y: 310, distance: 141.5
click at [895, 310] on div "GAN_ARC_BSIG_5_GRU_036_EG_230613_N_F.pdf GAN_ARC_BSIG_5_GRU_036_EG_230613_M_F.p…" at bounding box center [882, 447] width 1324 height 552
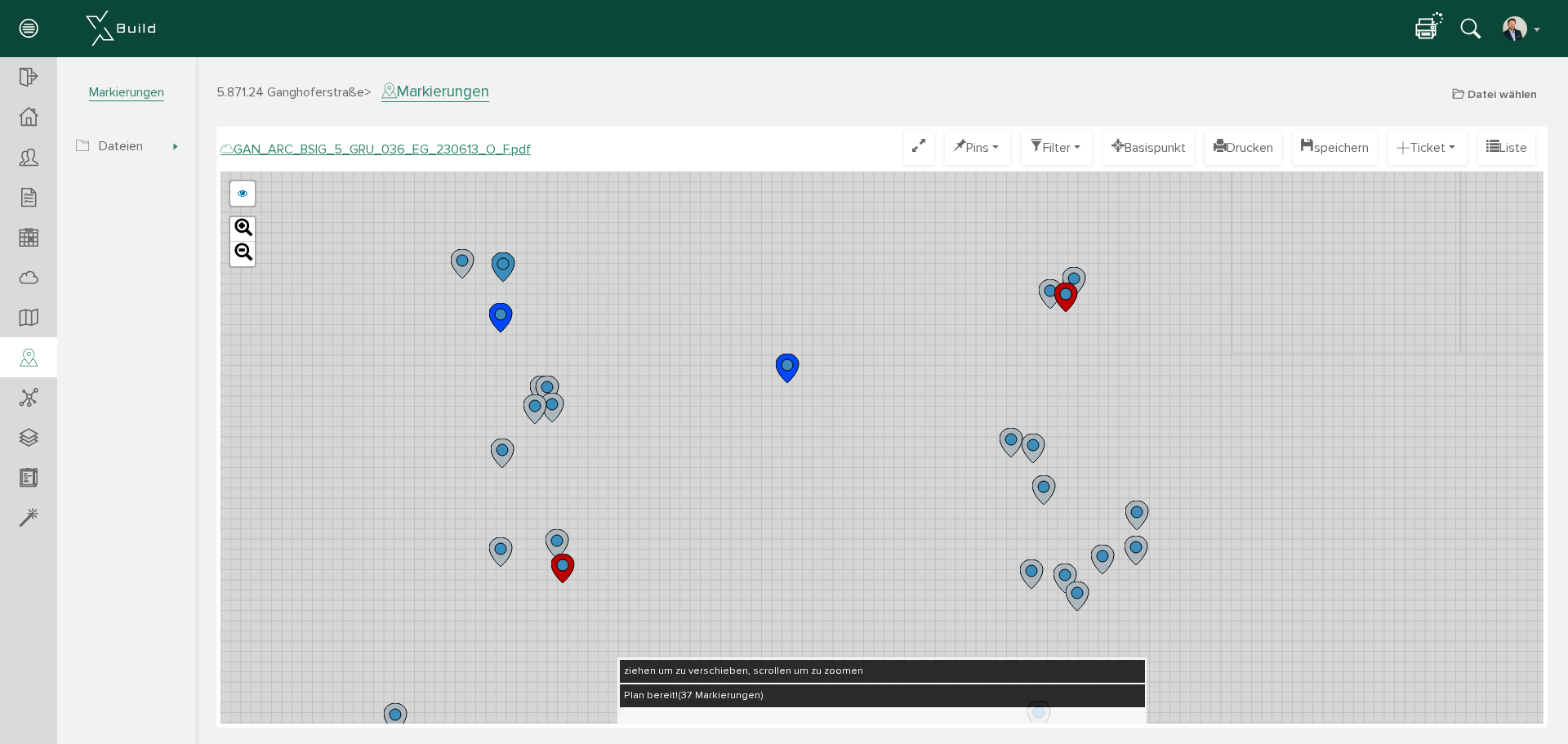
drag, startPoint x: 830, startPoint y: 383, endPoint x: 858, endPoint y: 457, distance: 79.1
click at [858, 457] on div "GAN_ARC_BSIG_5_GRU_036_EG_230613_N_F.pdf GAN_ARC_BSIG_5_GRU_036_EG_230613_M_F.p…" at bounding box center [882, 447] width 1324 height 552
click at [1132, 58] on div "5.871.24 Ganghoferstraße > Markierungen Datei wählen Plansätze Dateien Hier wer…" at bounding box center [882, 398] width 1373 height 682
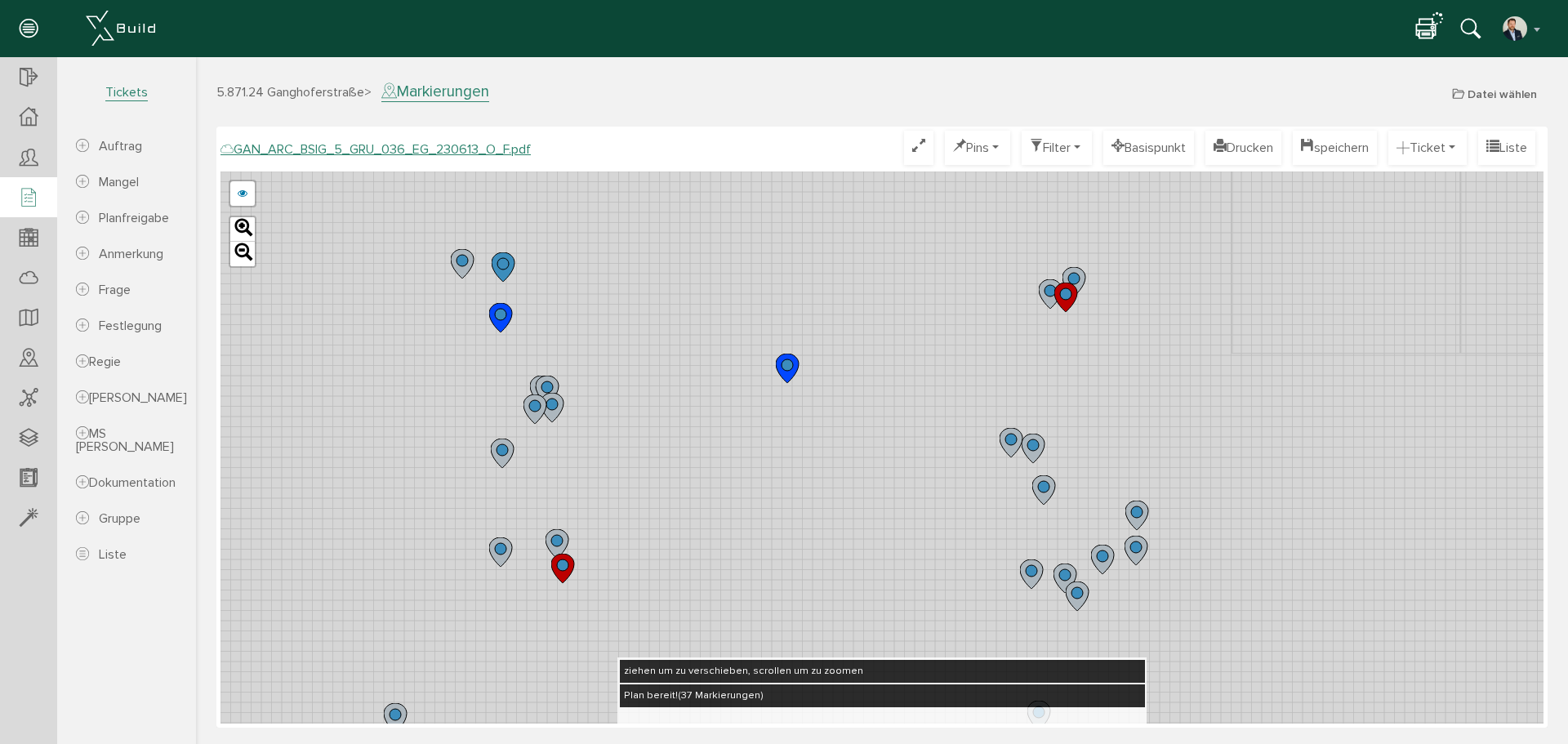
click at [32, 193] on icon at bounding box center [28, 198] width 18 height 23
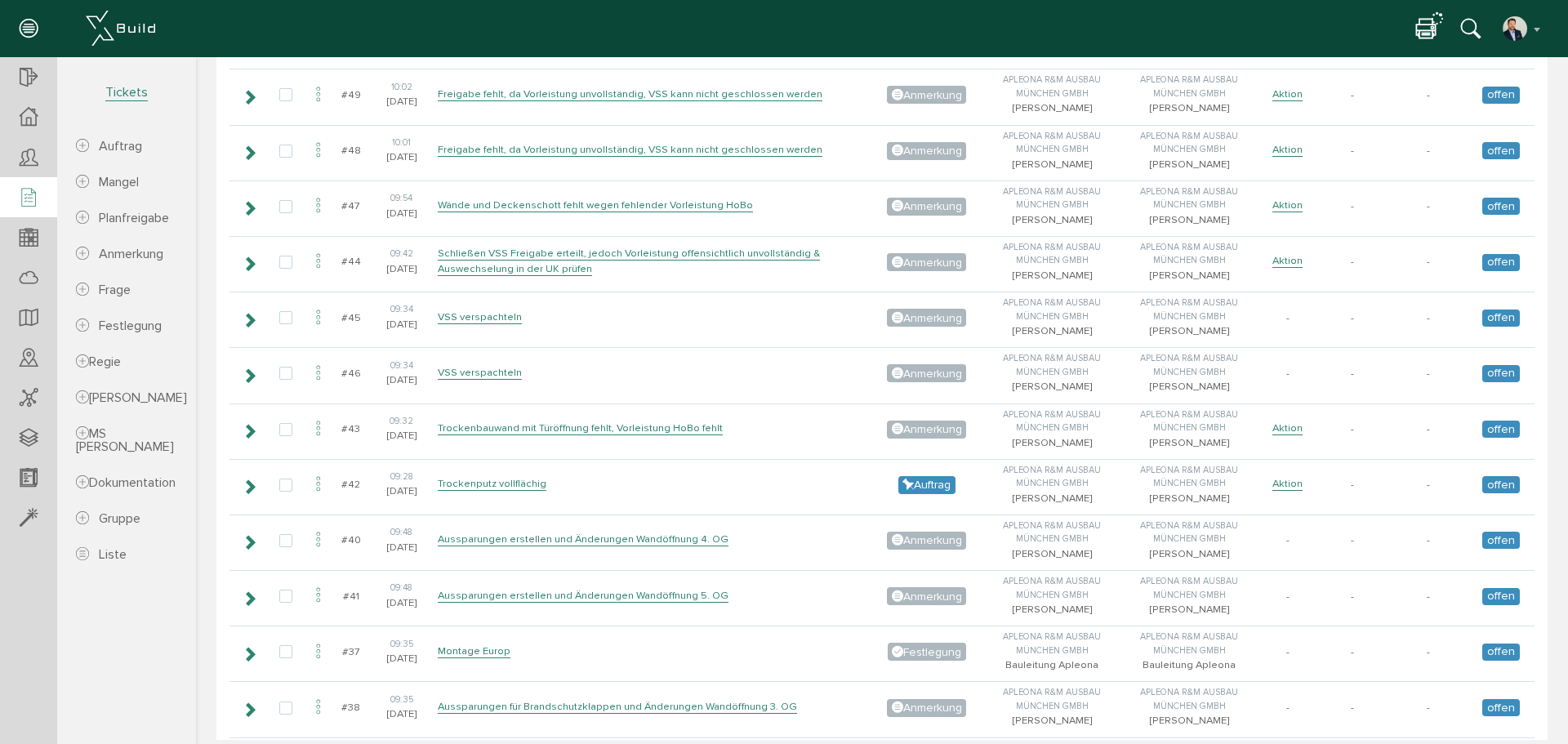
scroll to position [3838, 0]
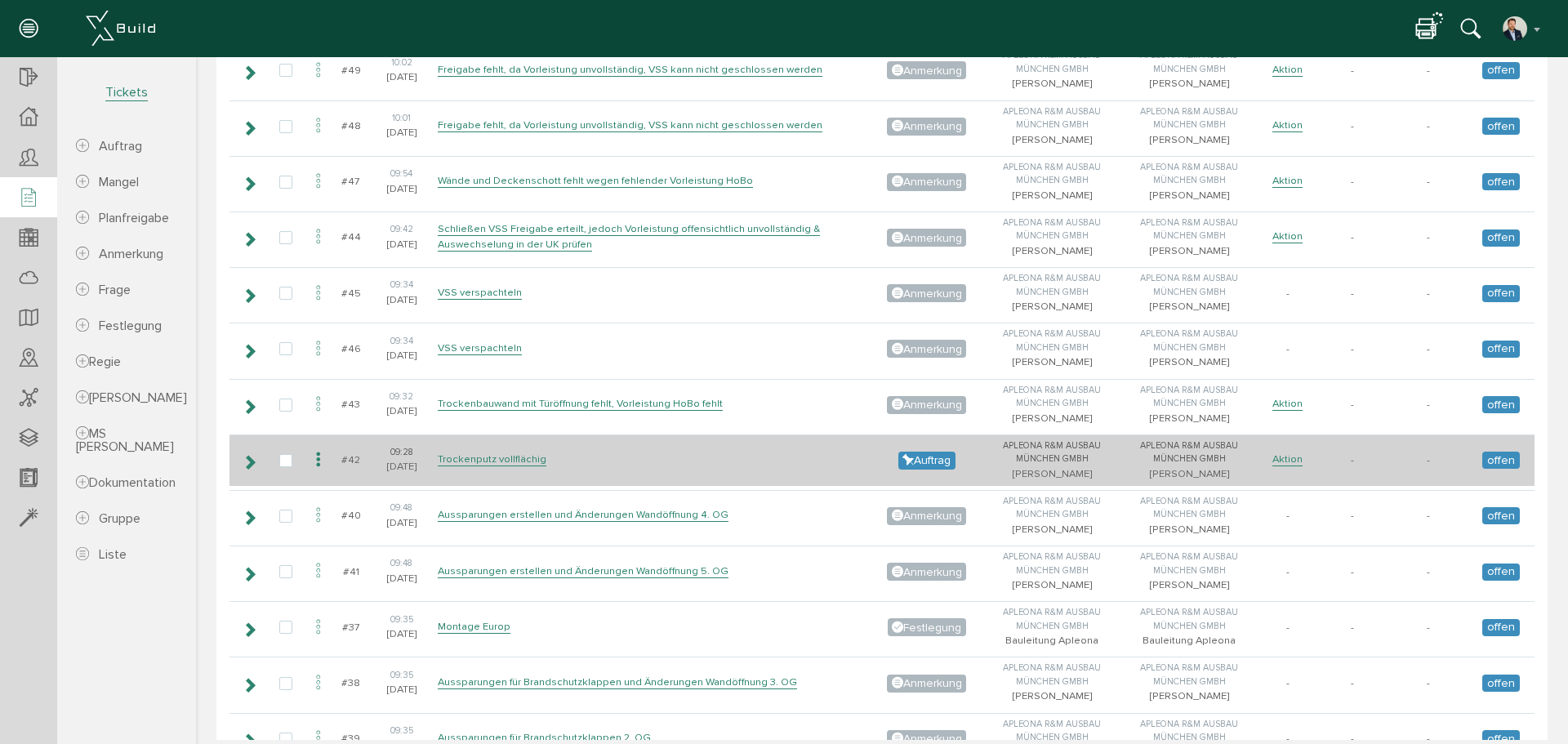
click at [664, 462] on td "Trockenputz vollflächig" at bounding box center [651, 460] width 435 height 52
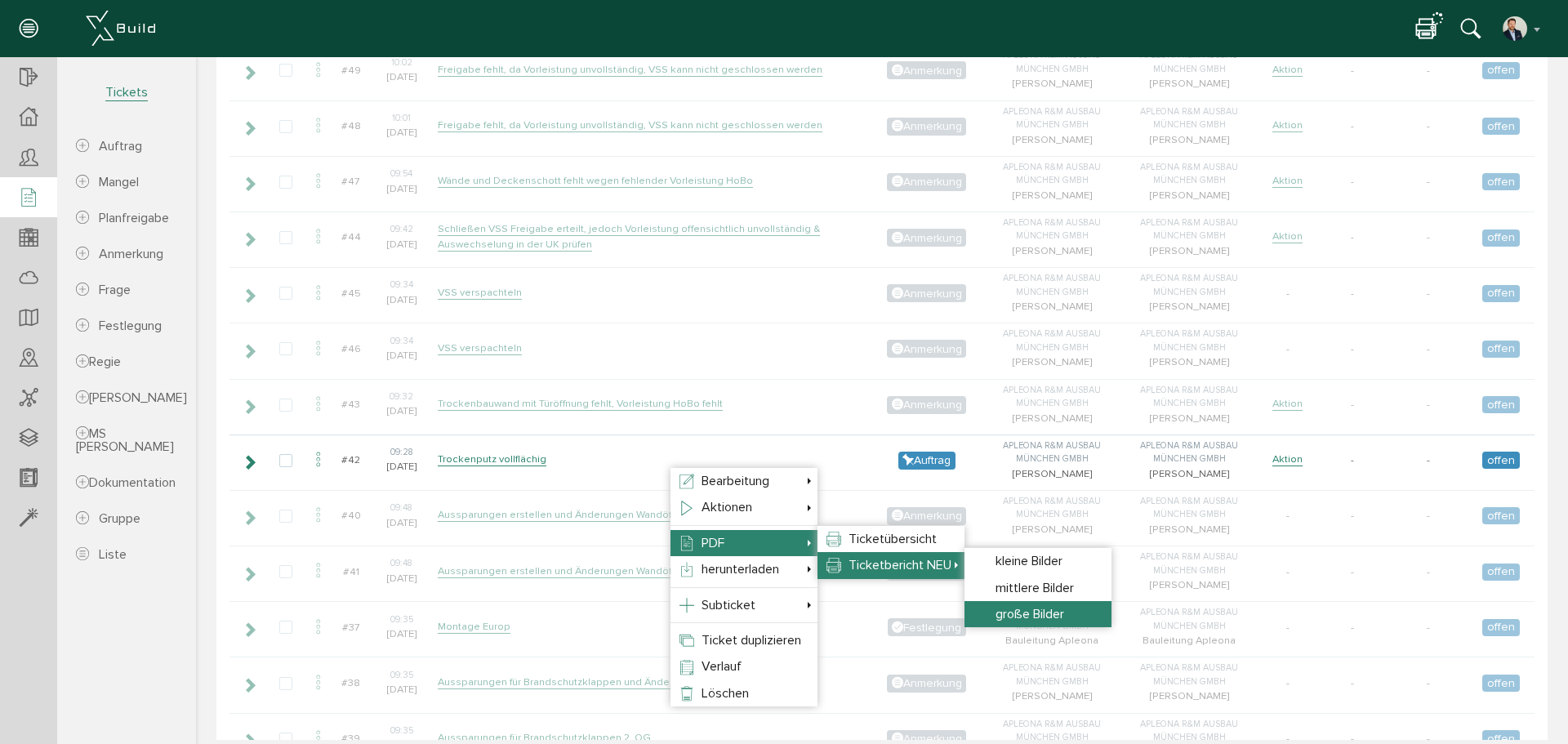
click at [1028, 610] on span "große Bilder" at bounding box center [1029, 614] width 69 height 16
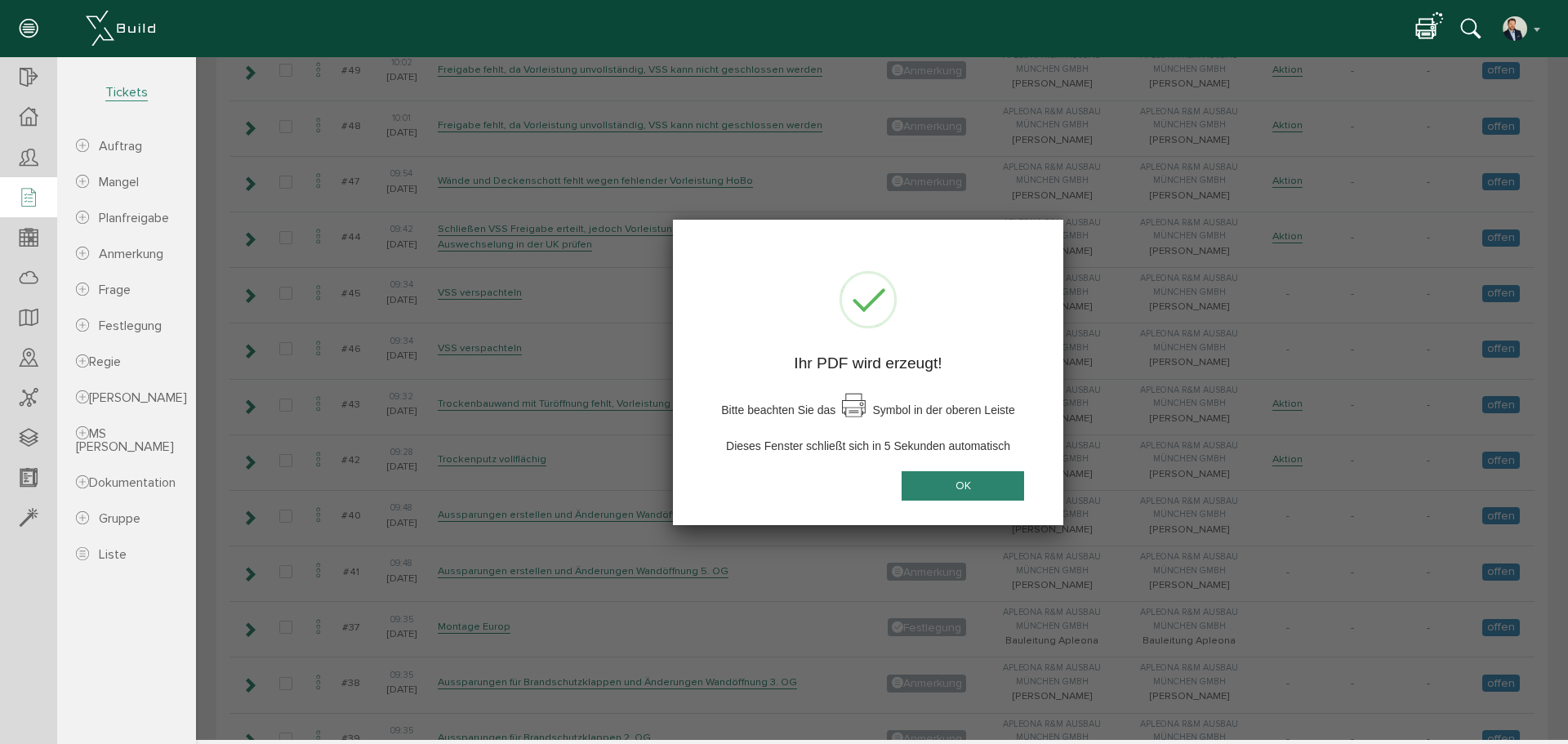
click at [957, 484] on button "OK" at bounding box center [962, 486] width 123 height 30
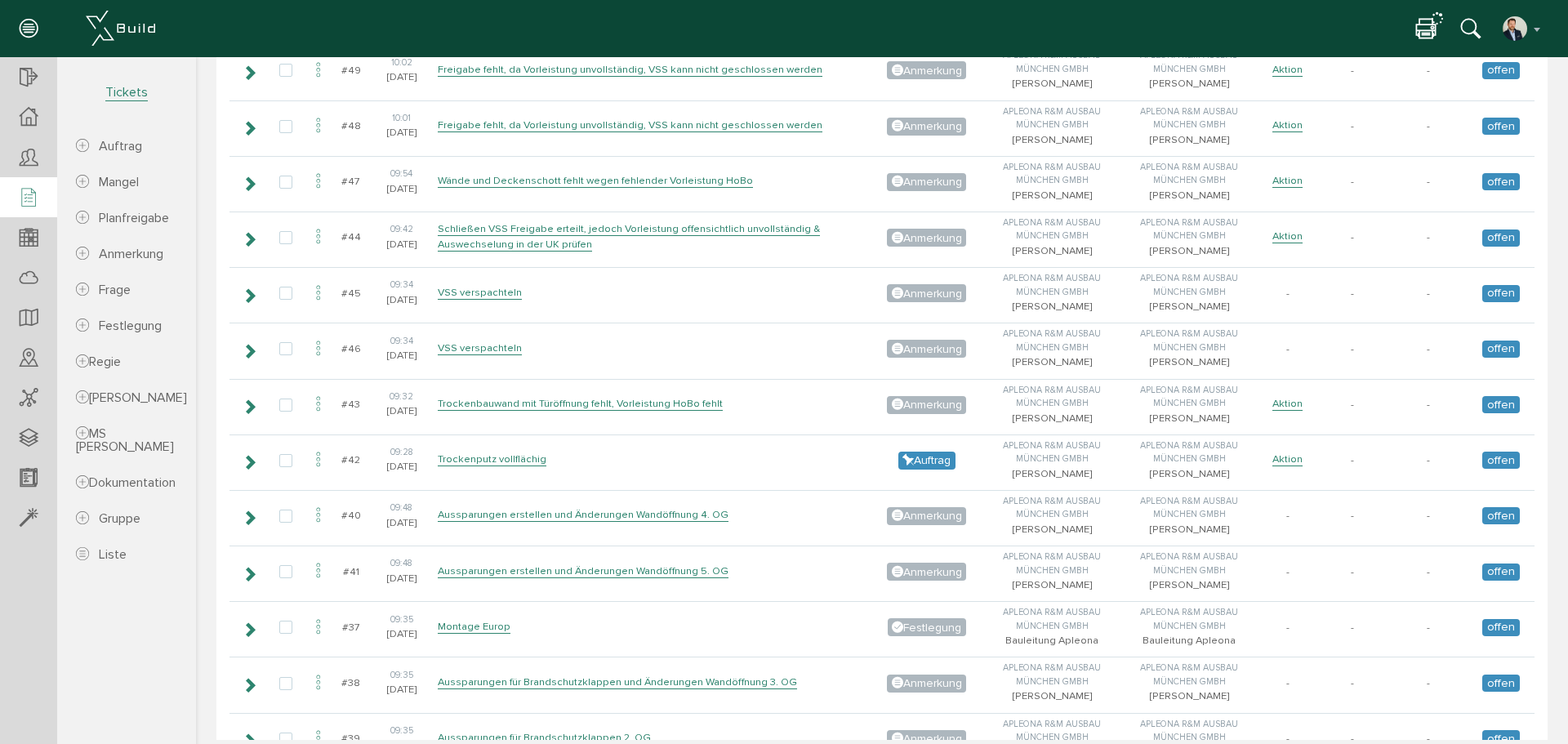
click at [1220, 36] on icon at bounding box center [1426, 30] width 19 height 24
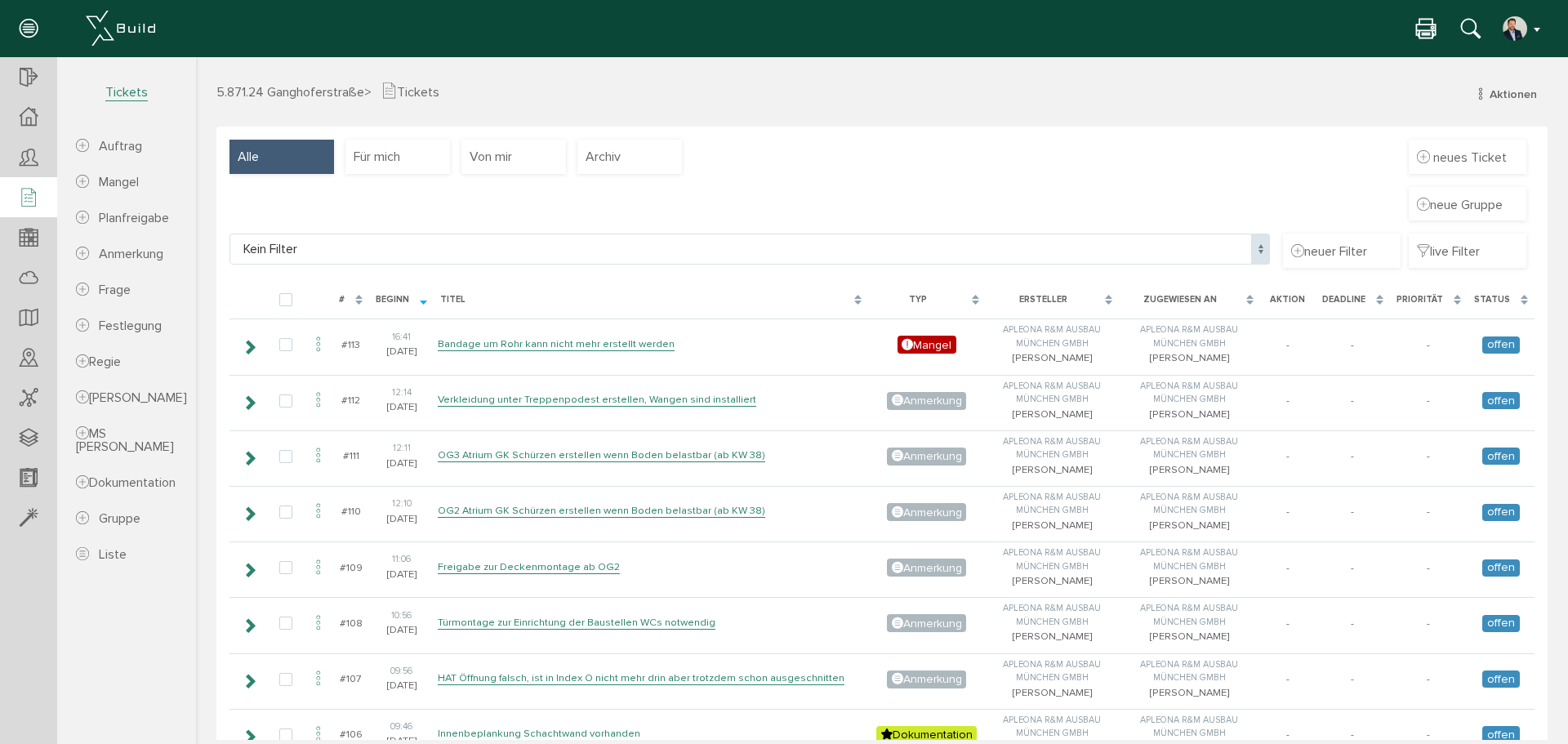
click at [1533, 37] on button "button" at bounding box center [1522, 28] width 41 height 25
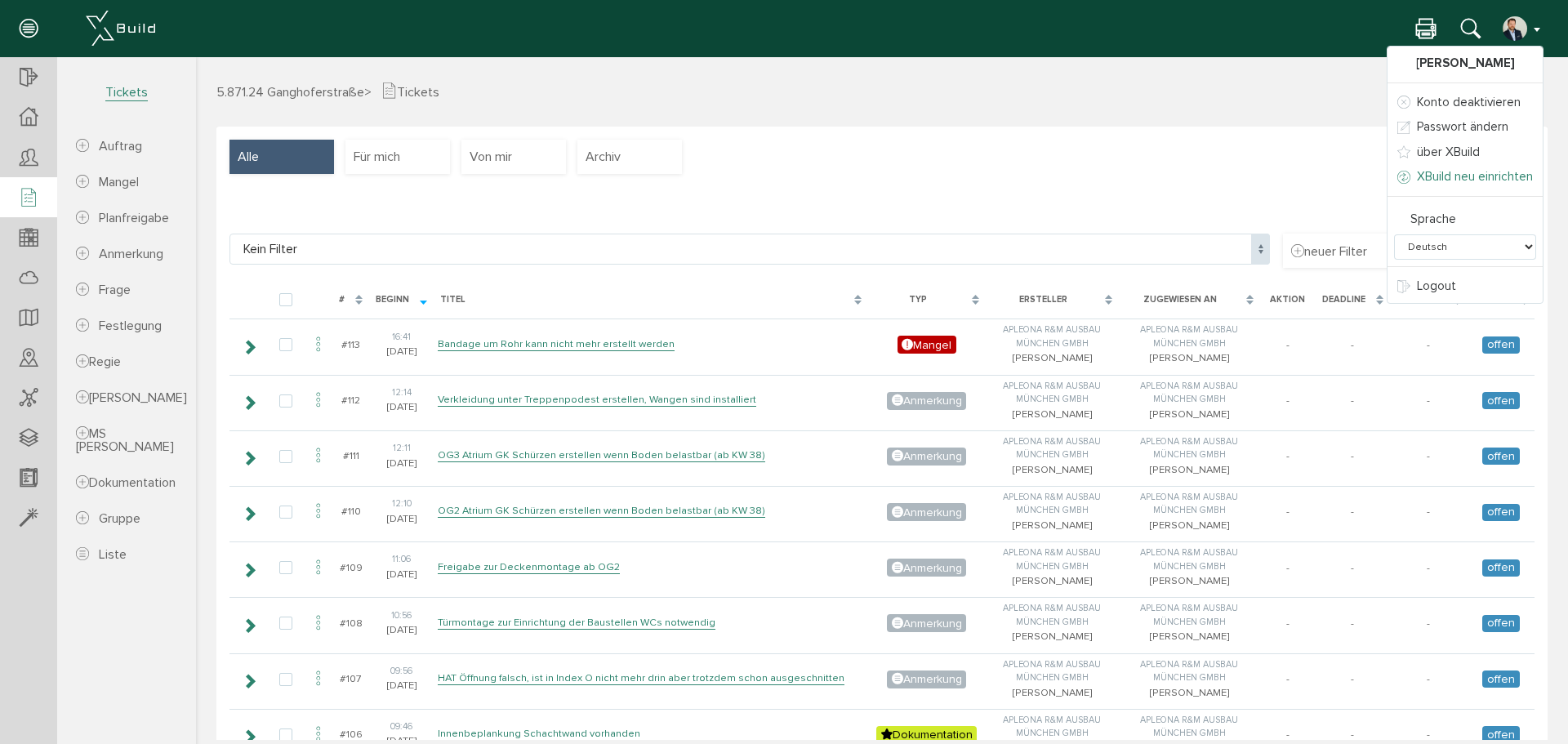
click at [1435, 174] on span "XBuild neu einrichten" at bounding box center [1475, 176] width 116 height 14
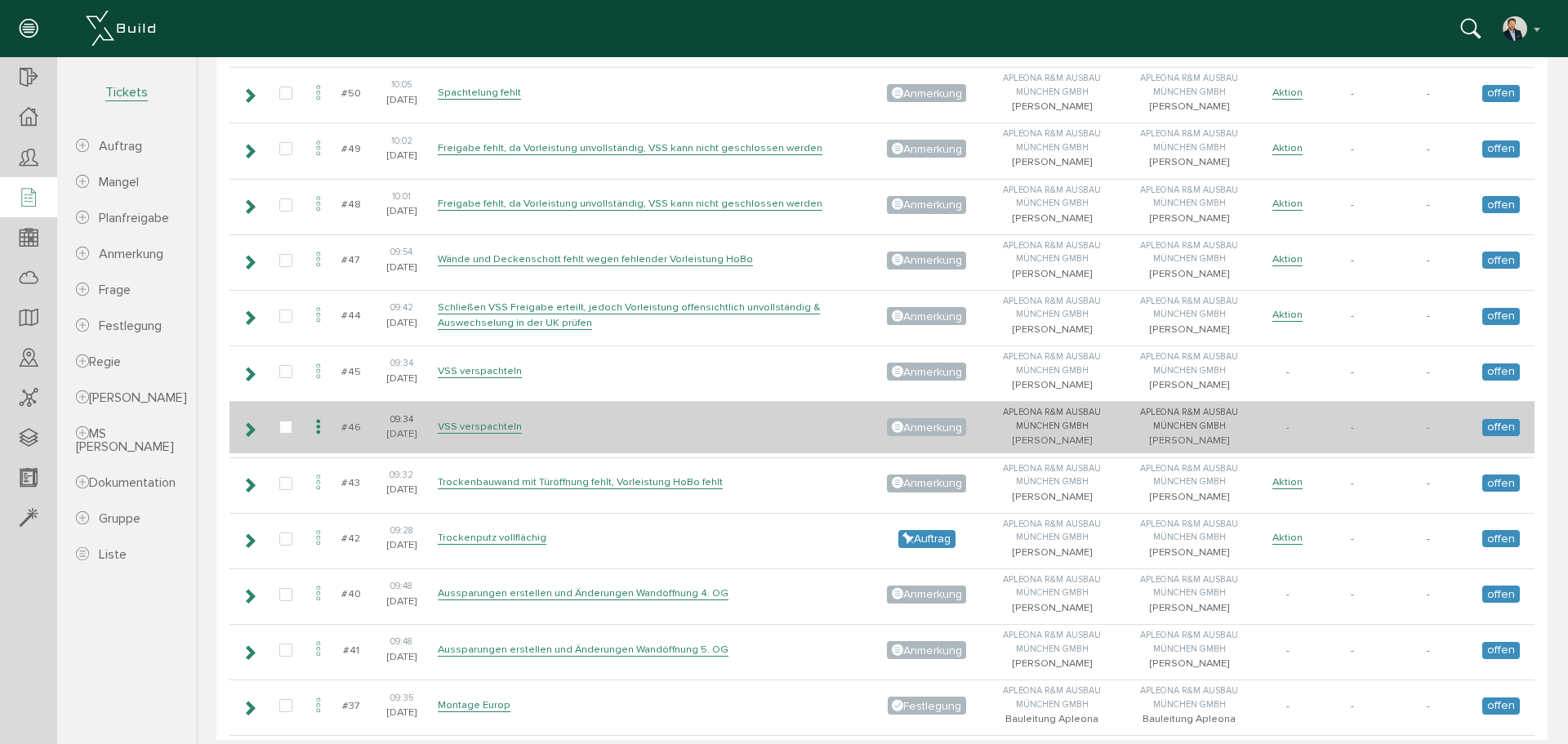
scroll to position [3838, 0]
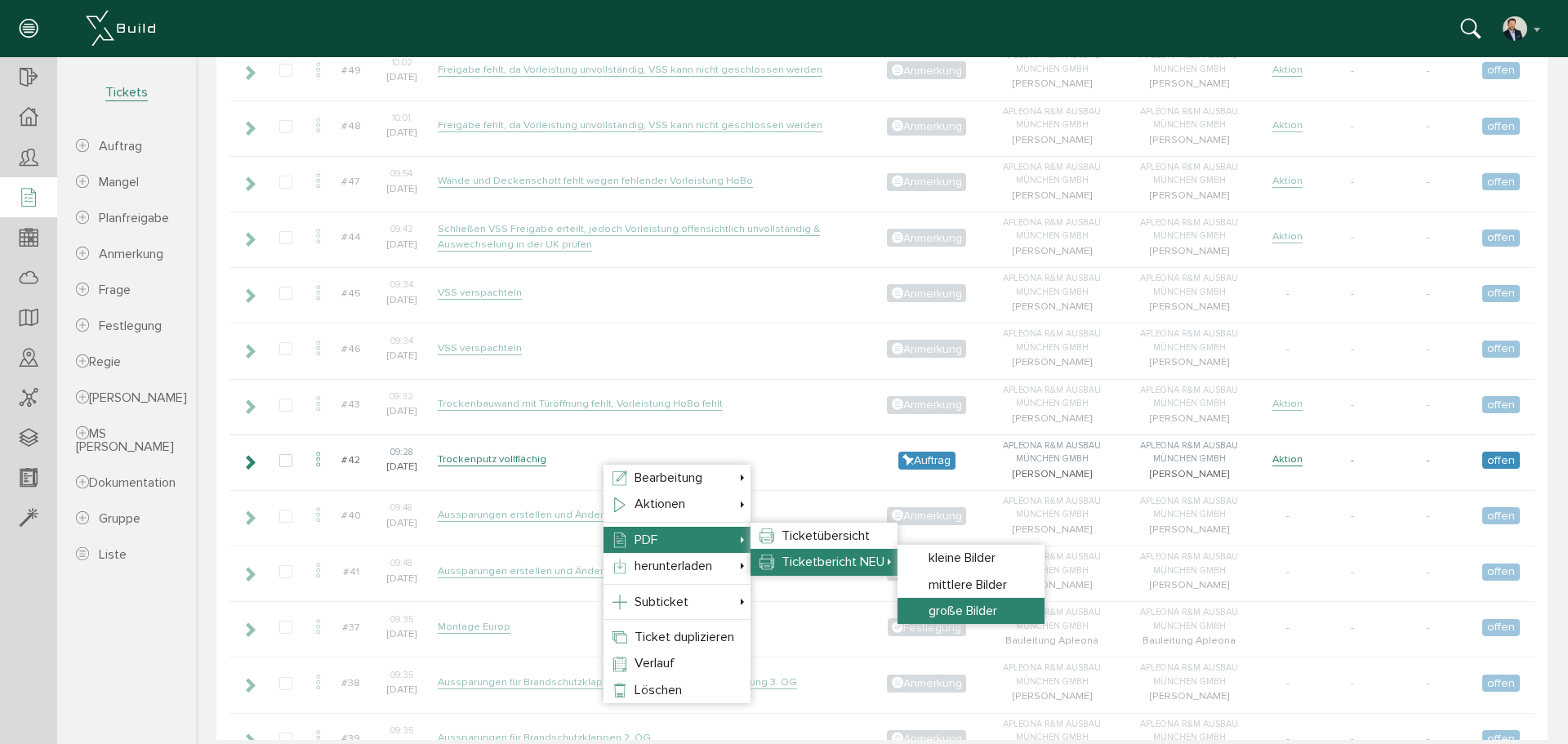
click at [984, 610] on span "große Bilder" at bounding box center [962, 610] width 69 height 16
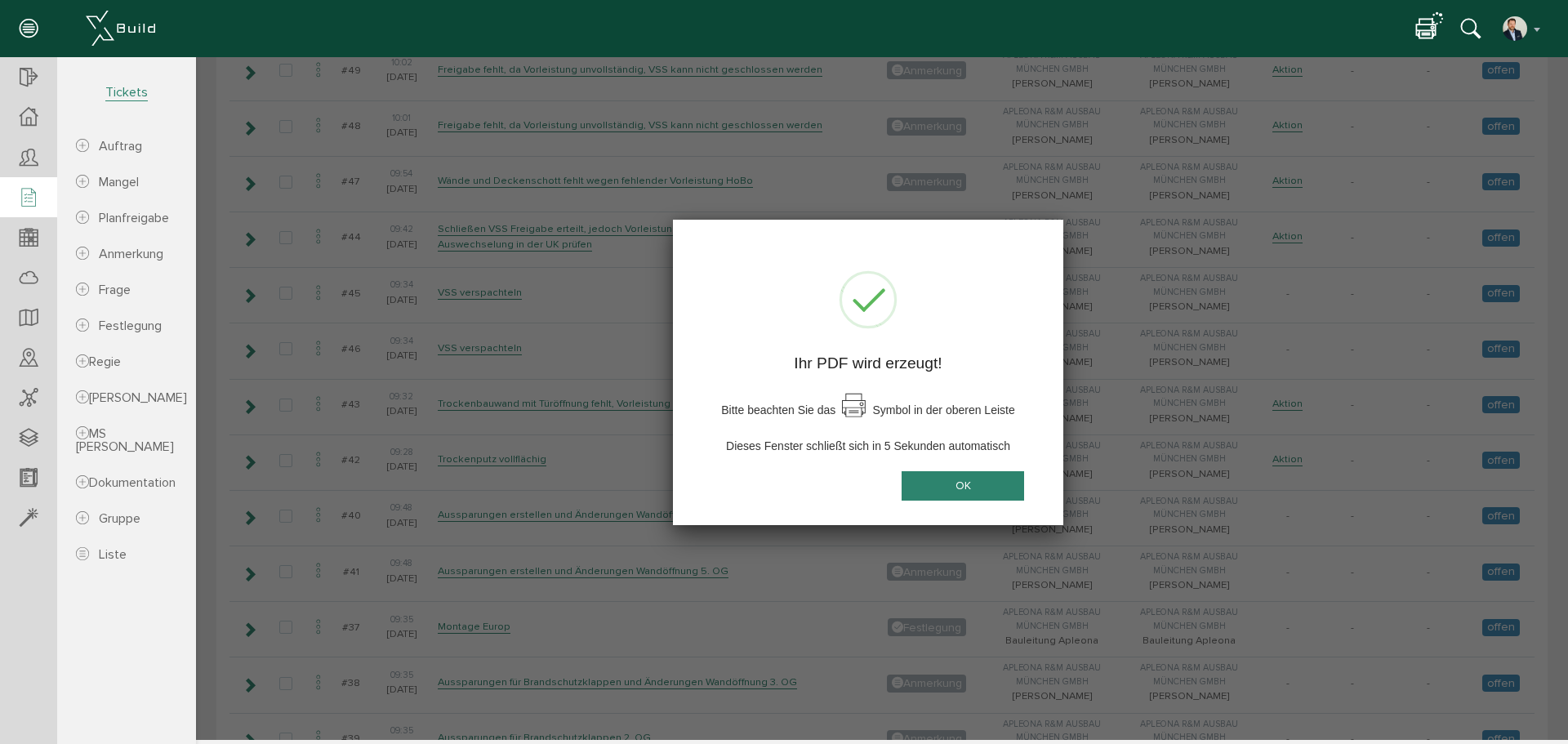
click at [995, 484] on button "OK" at bounding box center [962, 486] width 123 height 30
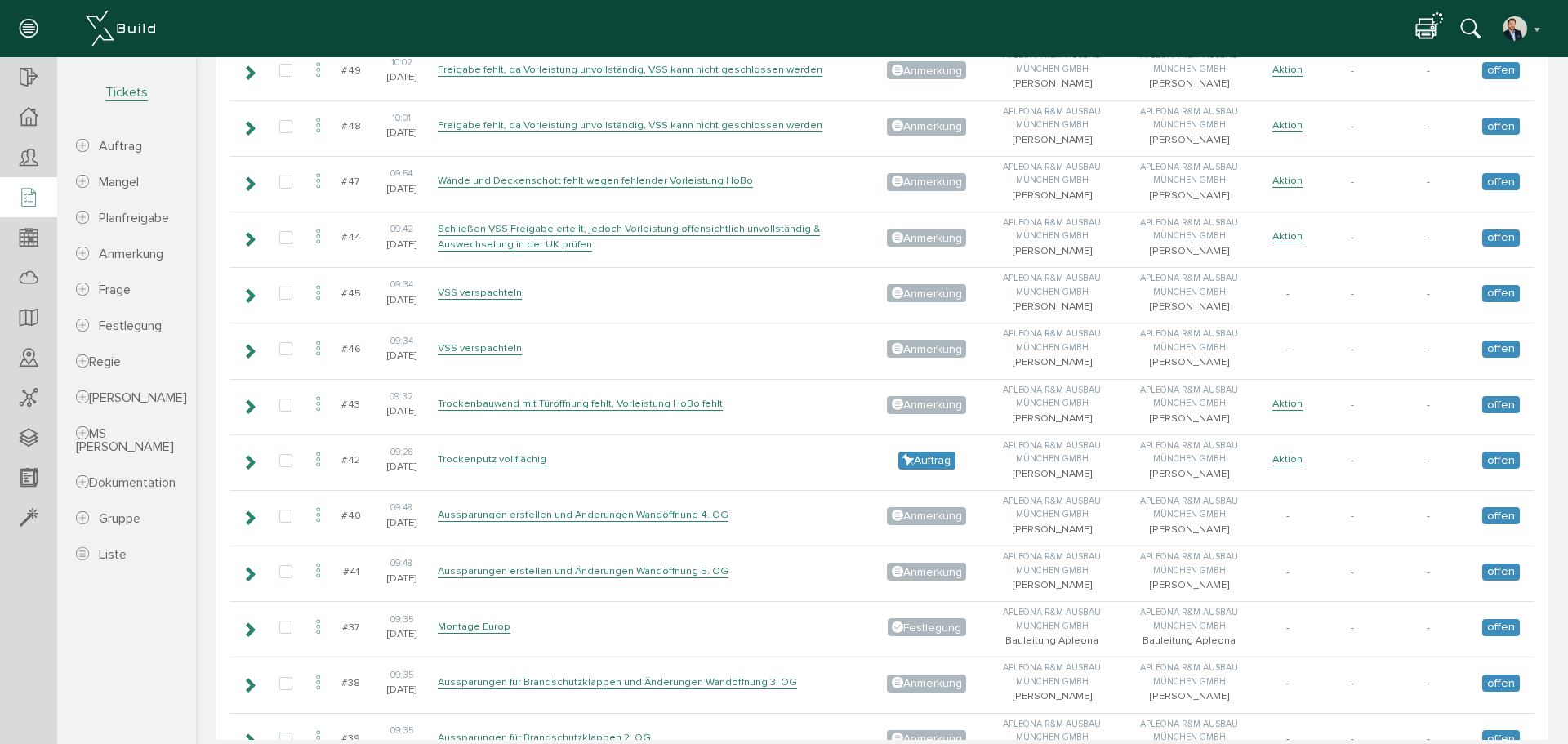
click at [1431, 30] on icon at bounding box center [1426, 30] width 19 height 24
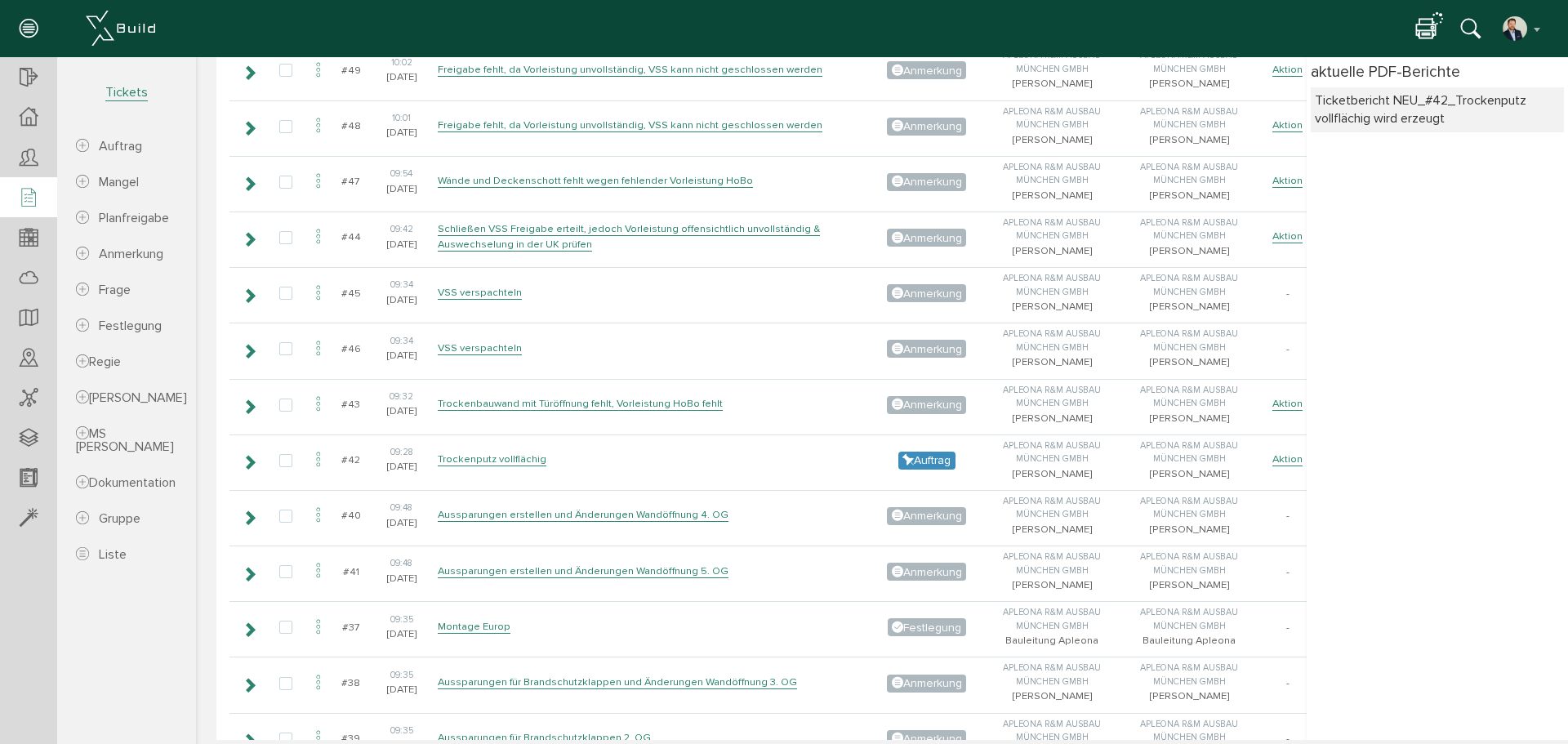
click at [1427, 27] on icon at bounding box center [1426, 30] width 19 height 24
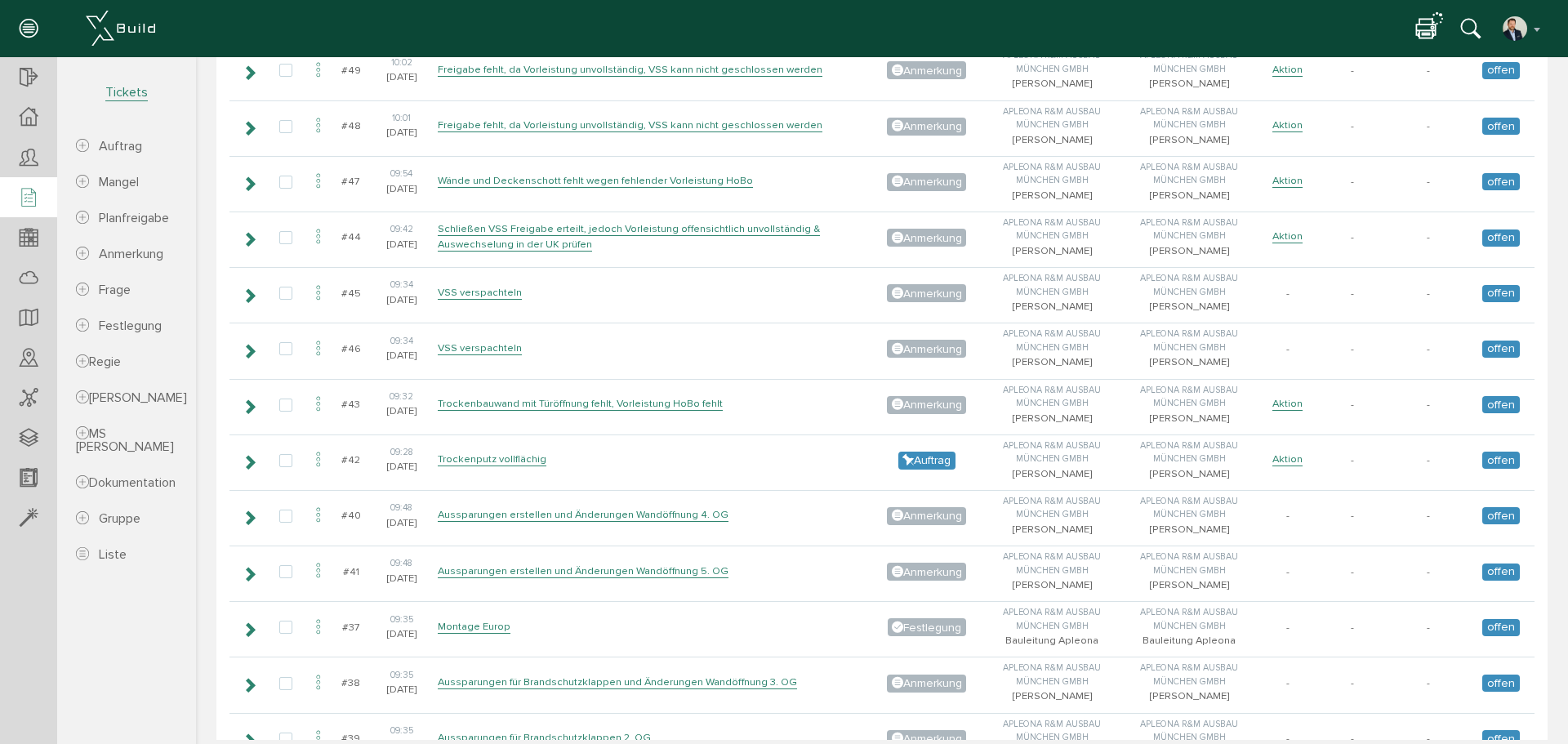
click at [1427, 27] on icon at bounding box center [1426, 30] width 19 height 24
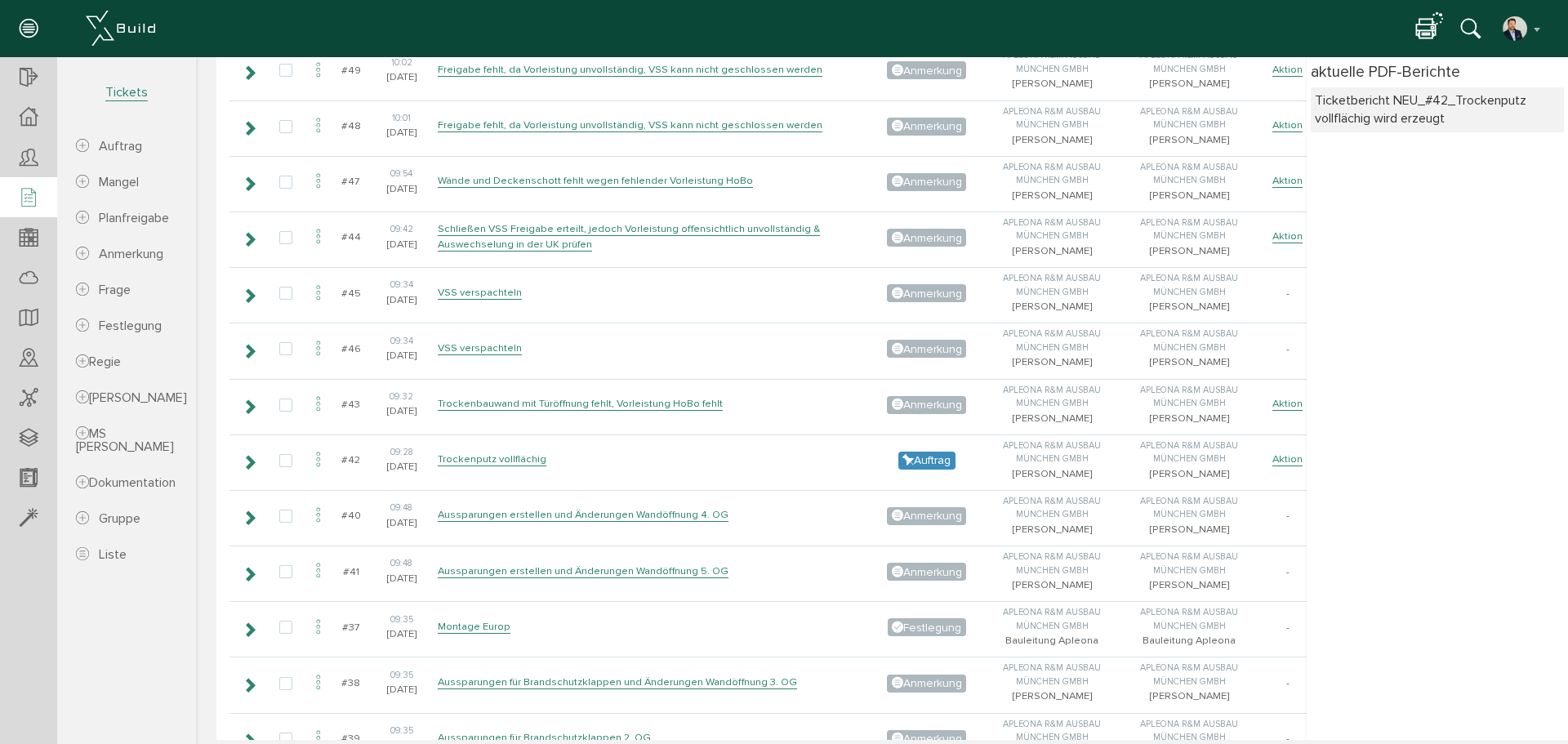
click at [1468, 275] on div "aktuelle PDF-Berichte Ticketbericht NEU_#42_Trockenputz vollflächig wird erzeugt" at bounding box center [1437, 398] width 261 height 682
click at [1375, 408] on div "aktuelle PDF-Berichte Ticketbericht NEU_#42_Trockenputz vollflächig wird erzeugt" at bounding box center [1437, 398] width 261 height 682
